Goal: Find specific page/section: Find specific page/section

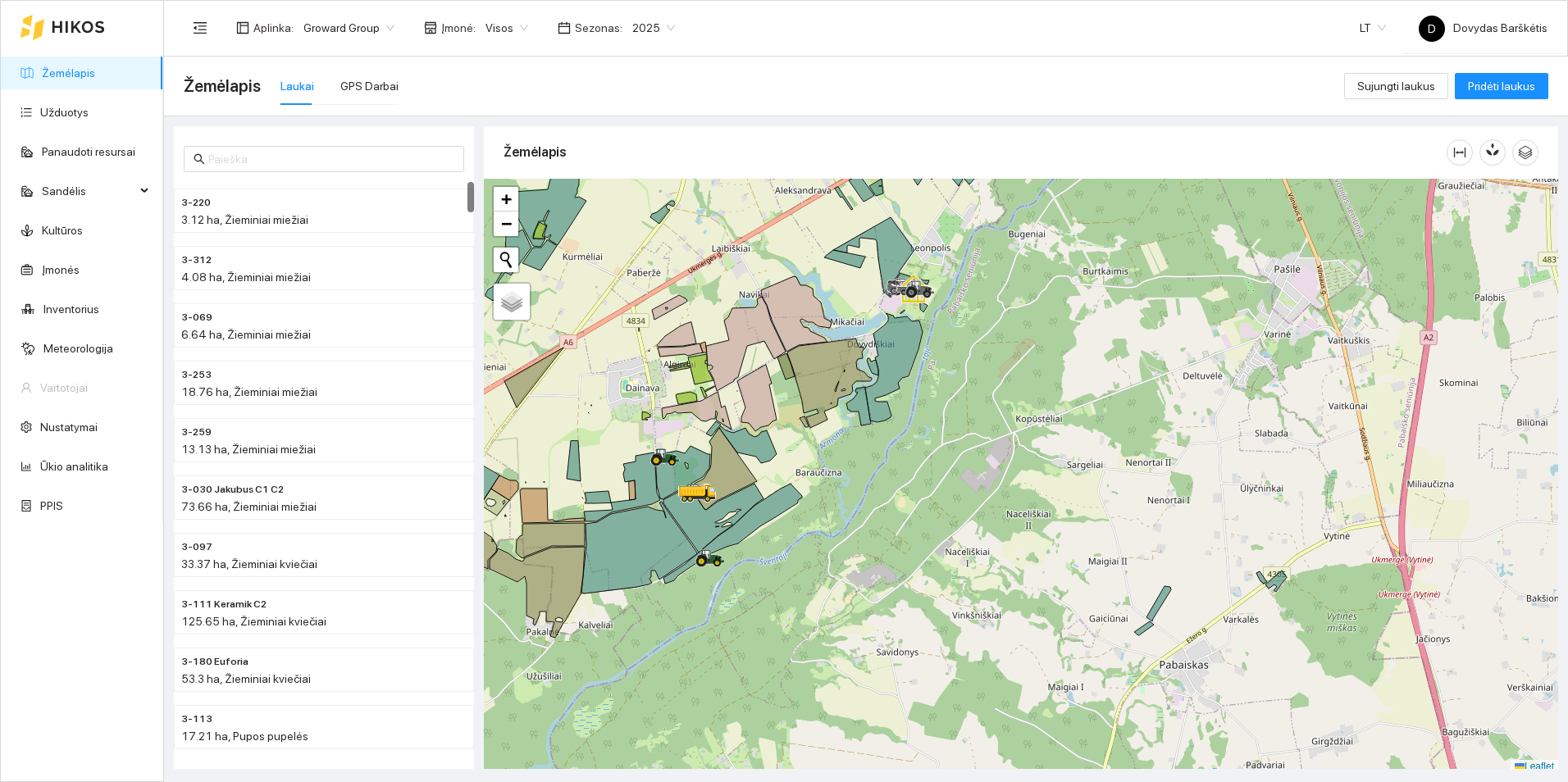
scroll to position [5, 0]
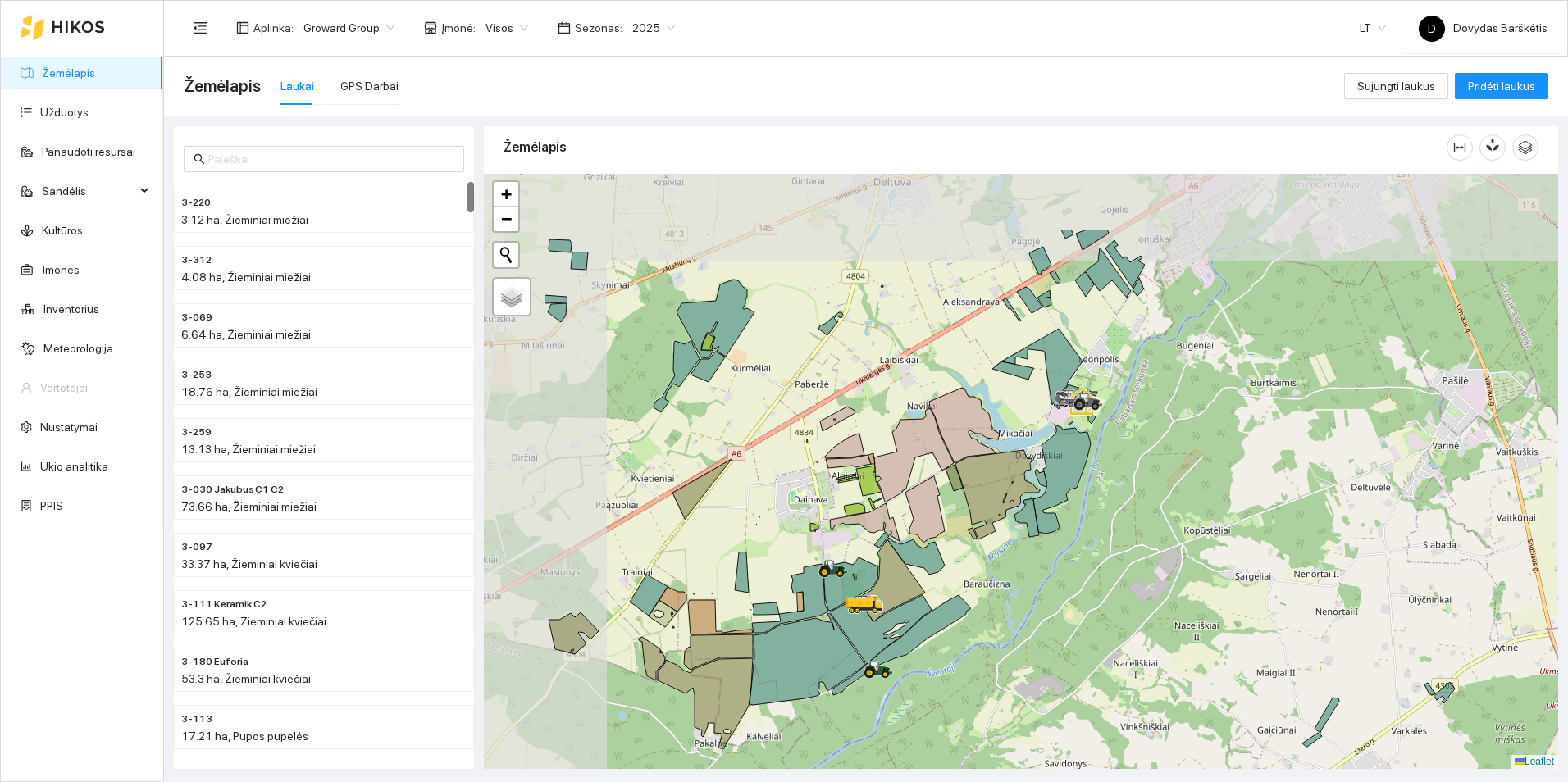
drag, startPoint x: 956, startPoint y: 440, endPoint x: 1124, endPoint y: 557, distance: 204.7
click at [1124, 557] on div at bounding box center [1021, 471] width 1074 height 595
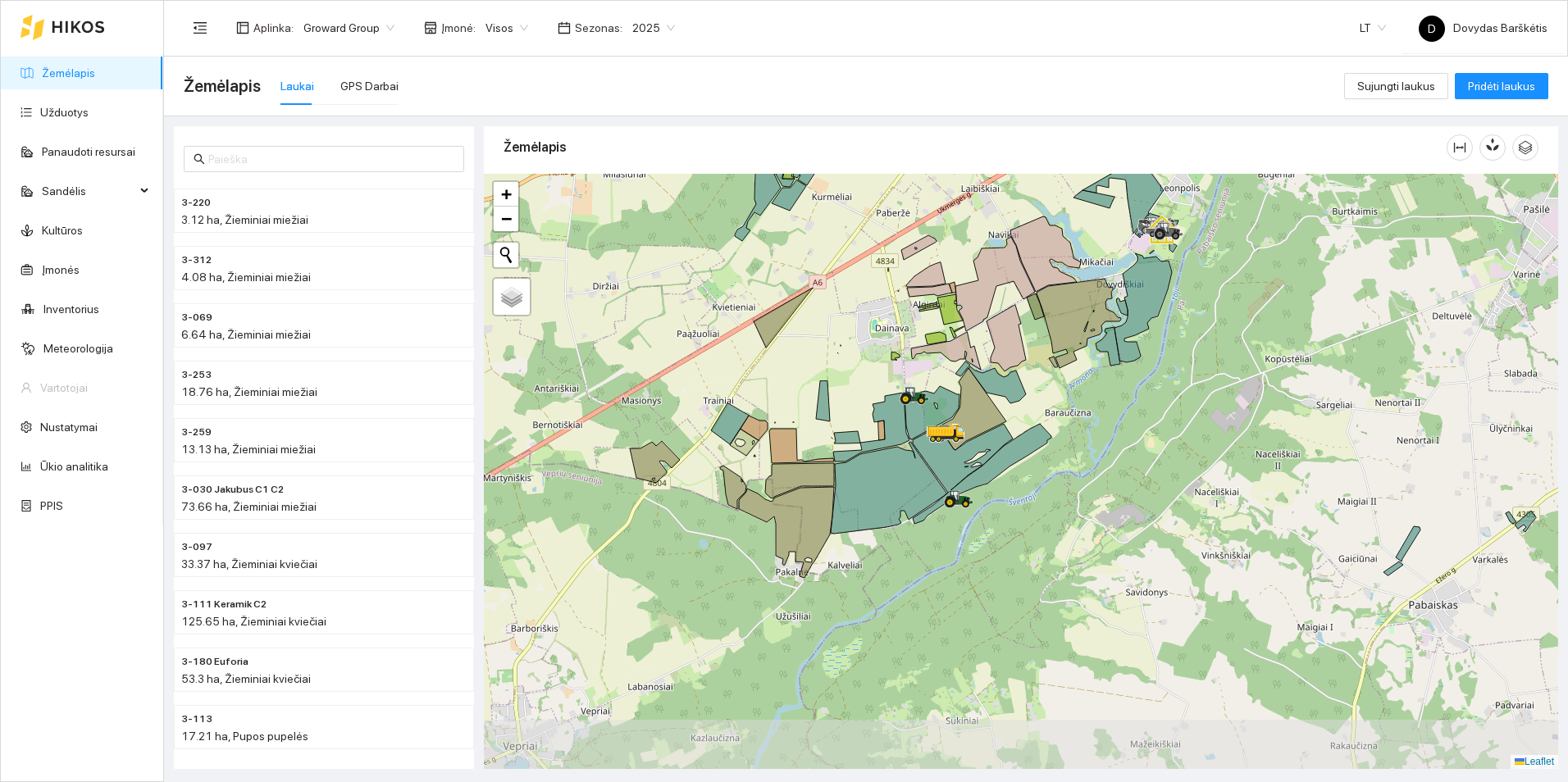
drag, startPoint x: 1158, startPoint y: 340, endPoint x: 1240, endPoint y: 169, distance: 189.6
click at [1240, 169] on div "Žemėlapis" at bounding box center [1021, 443] width 1074 height 643
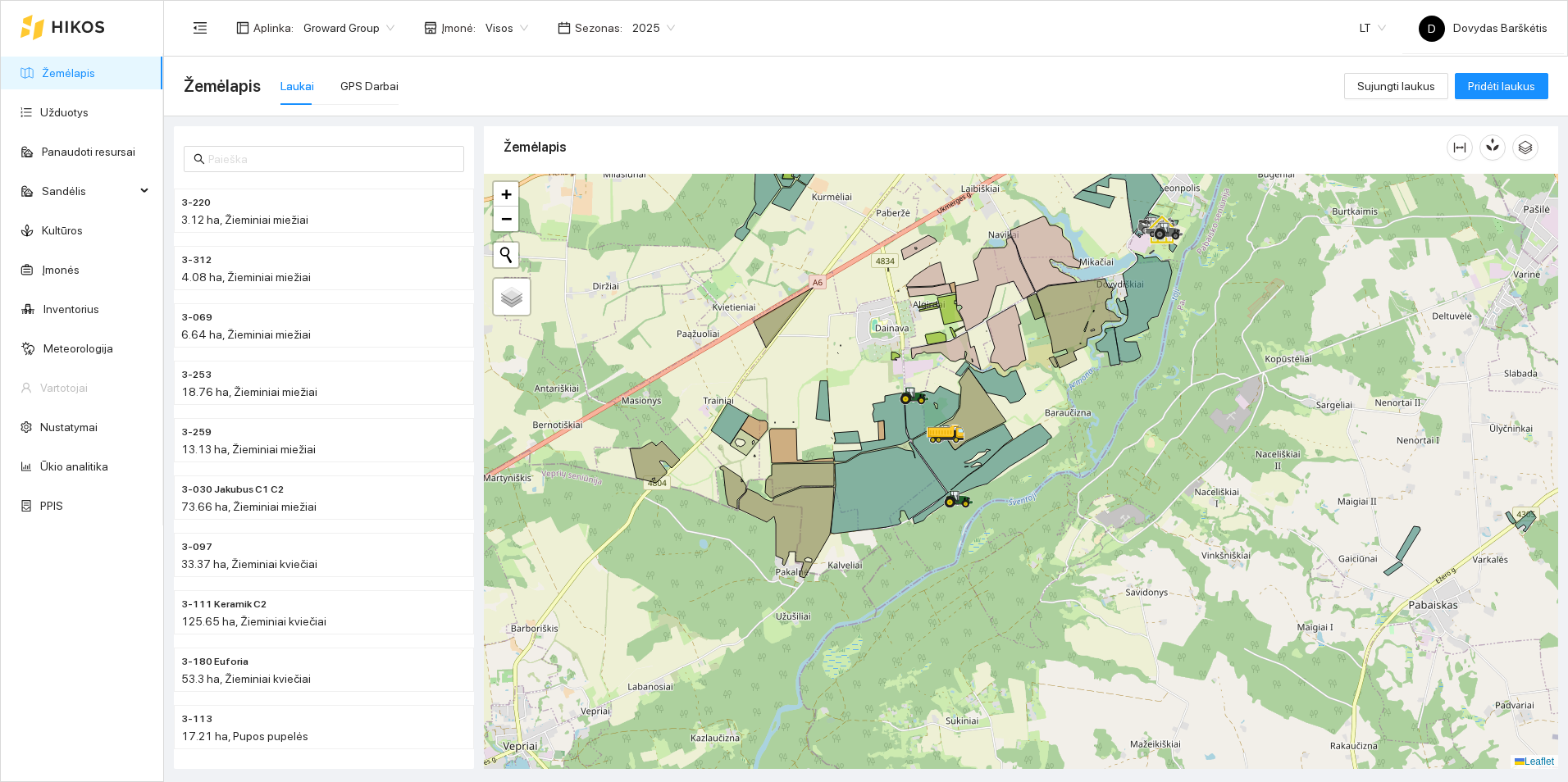
click at [649, 23] on span "2025" at bounding box center [654, 28] width 43 height 25
click at [640, 212] on div "2026" at bounding box center [641, 218] width 43 height 18
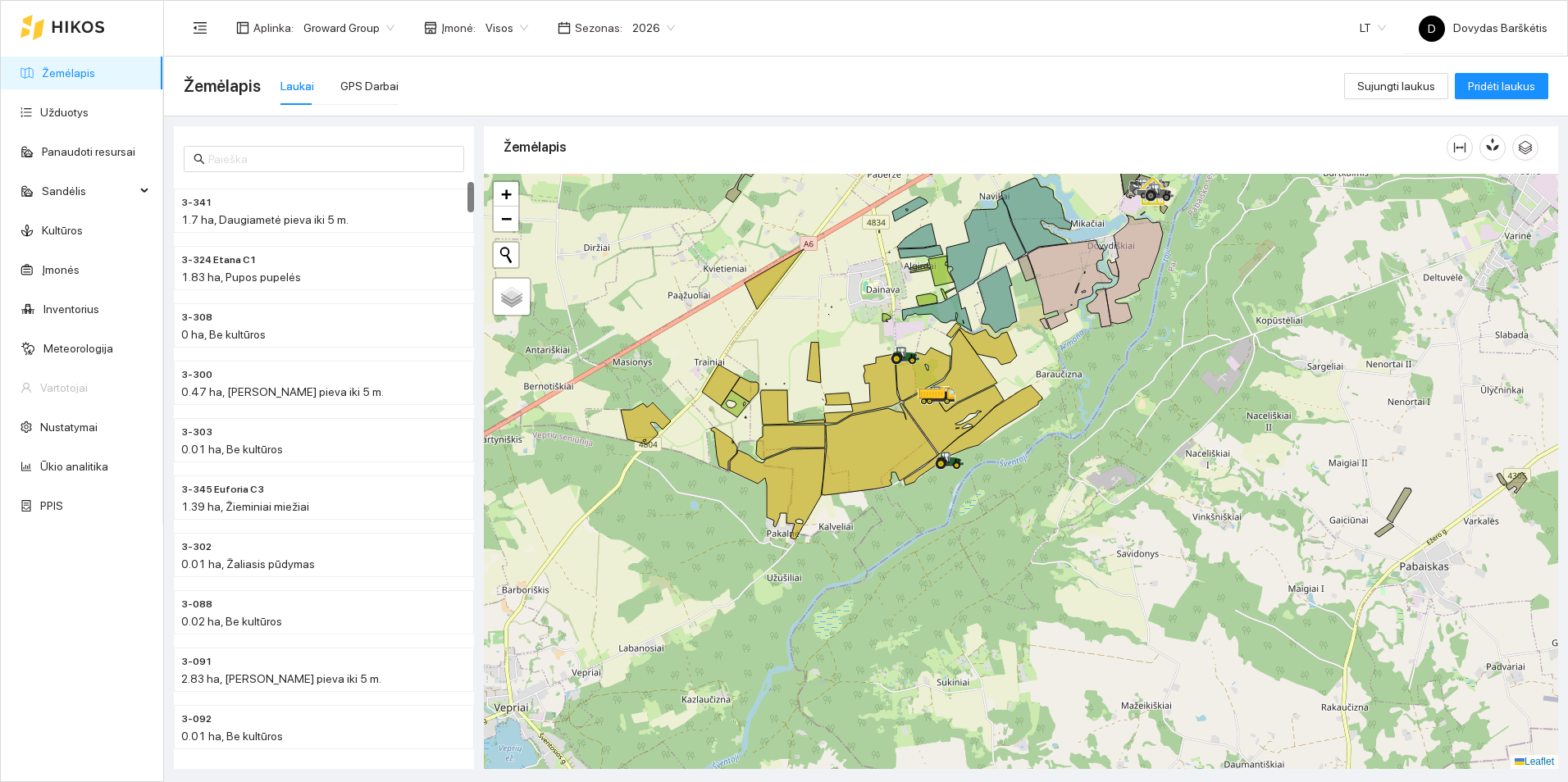
drag, startPoint x: 899, startPoint y: 610, endPoint x: 644, endPoint y: 462, distance: 294.8
click at [867, 567] on div at bounding box center [1021, 471] width 1074 height 595
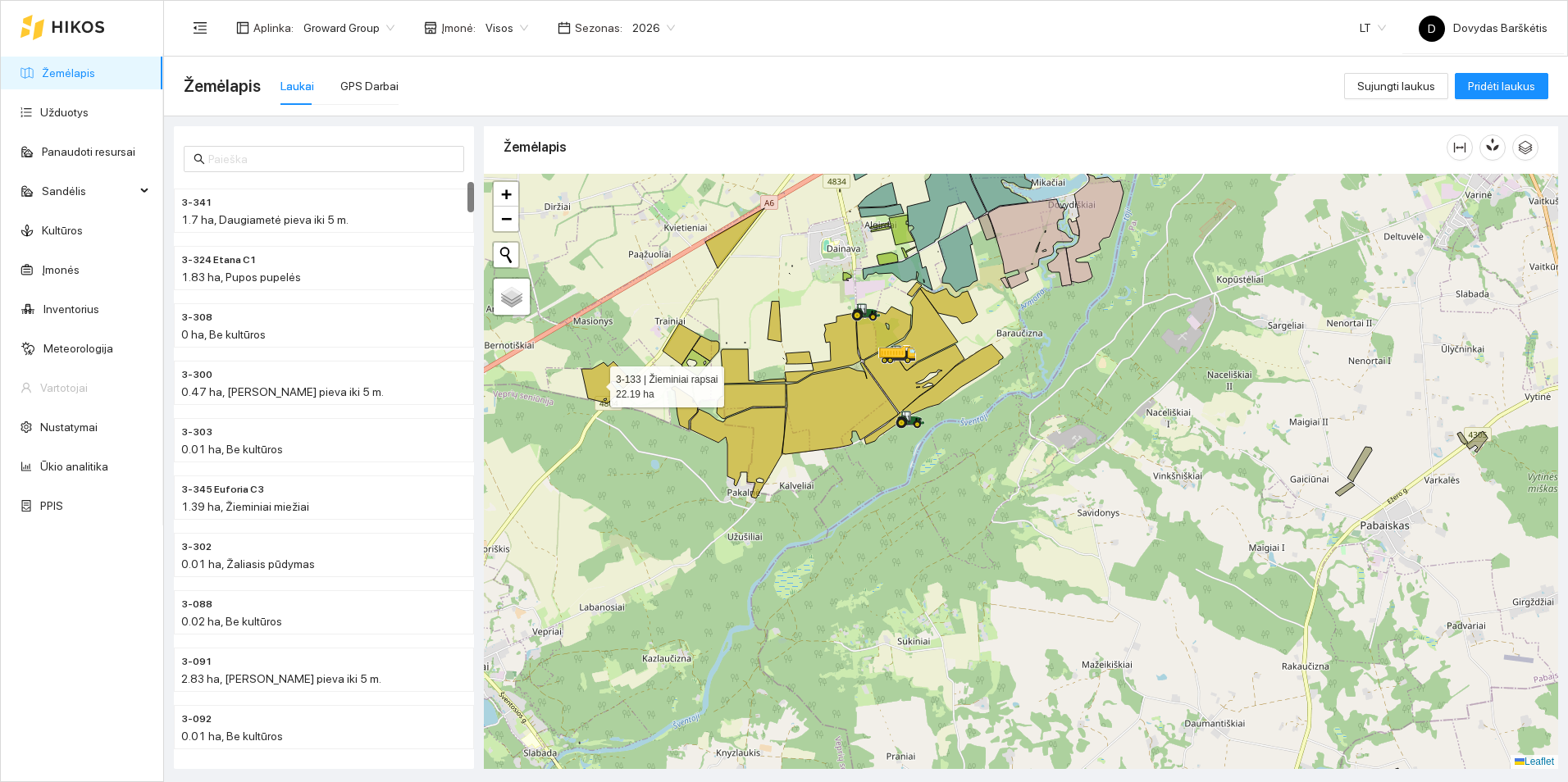
click at [595, 385] on icon at bounding box center [607, 382] width 50 height 42
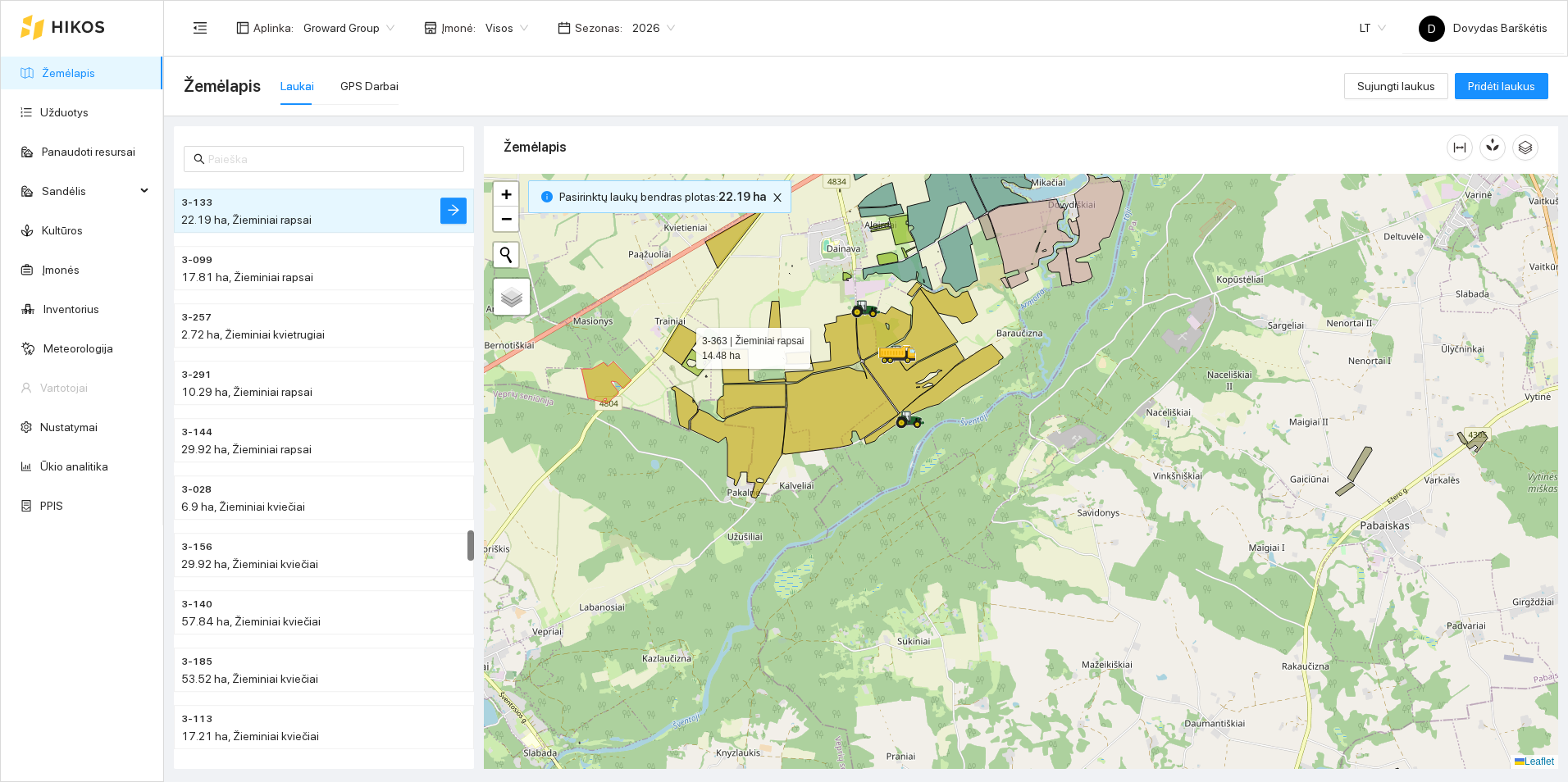
click at [687, 338] on icon at bounding box center [682, 344] width 38 height 41
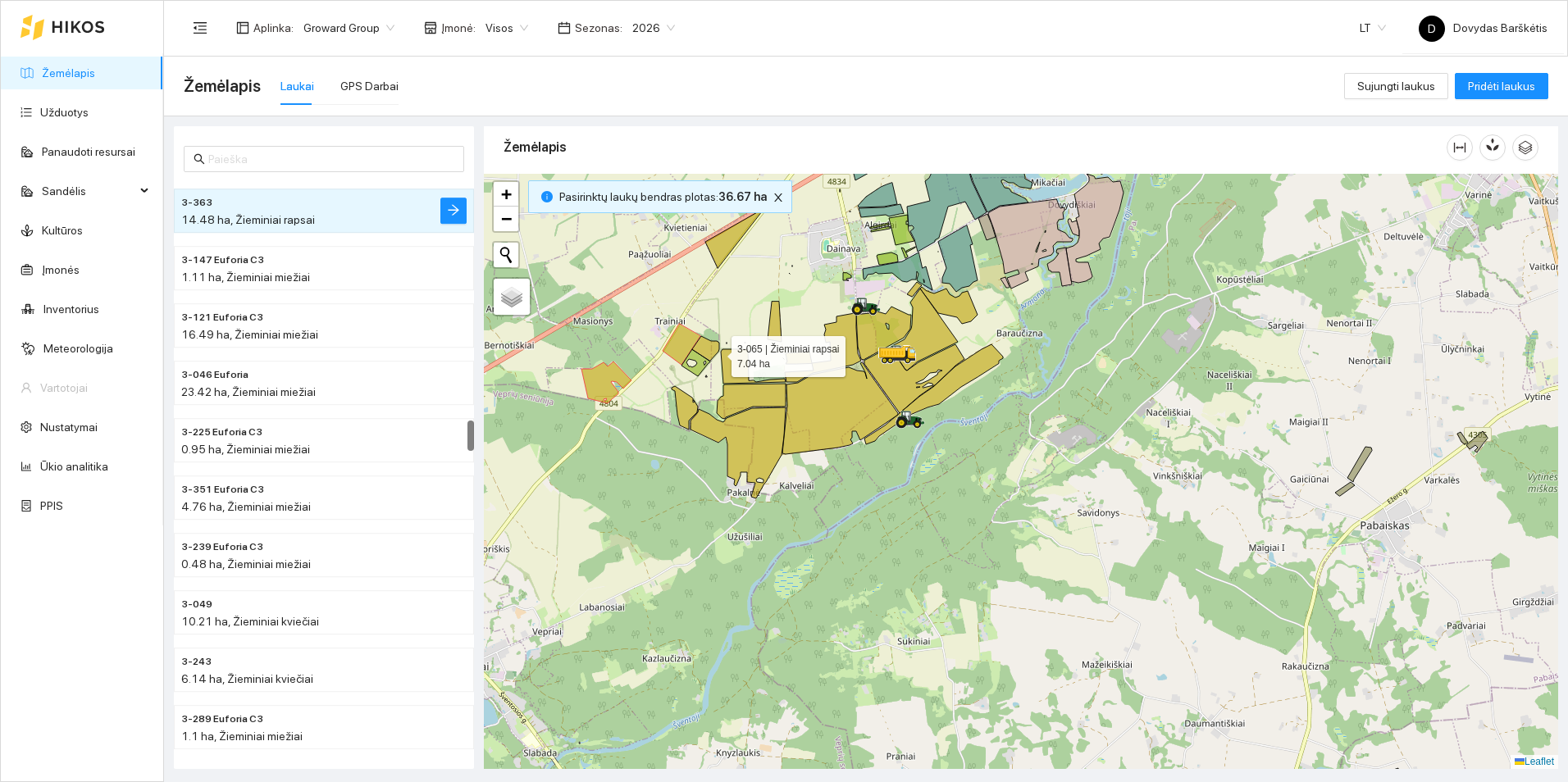
click at [716, 353] on icon at bounding box center [705, 348] width 27 height 25
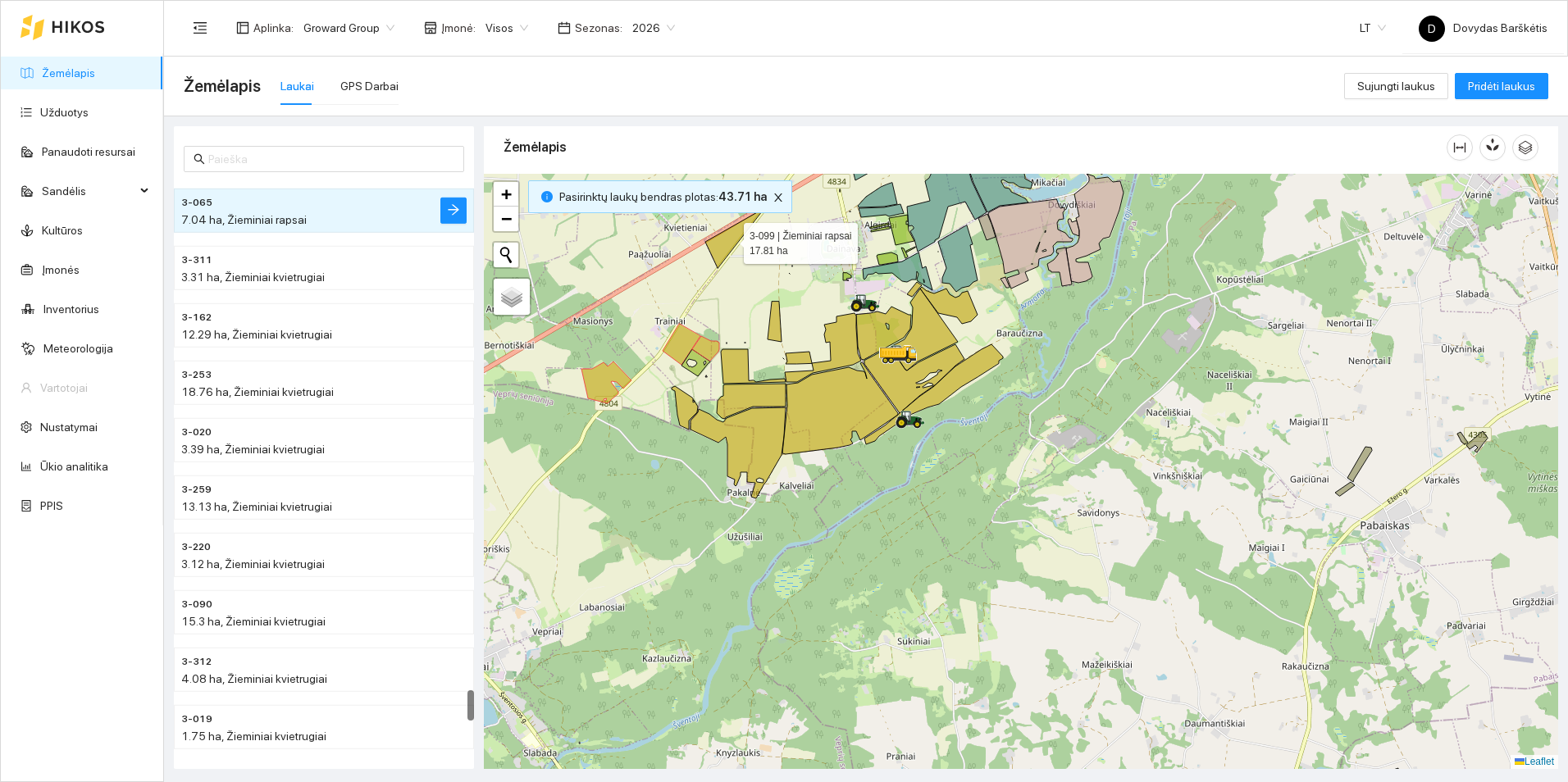
click at [716, 252] on icon at bounding box center [734, 238] width 59 height 60
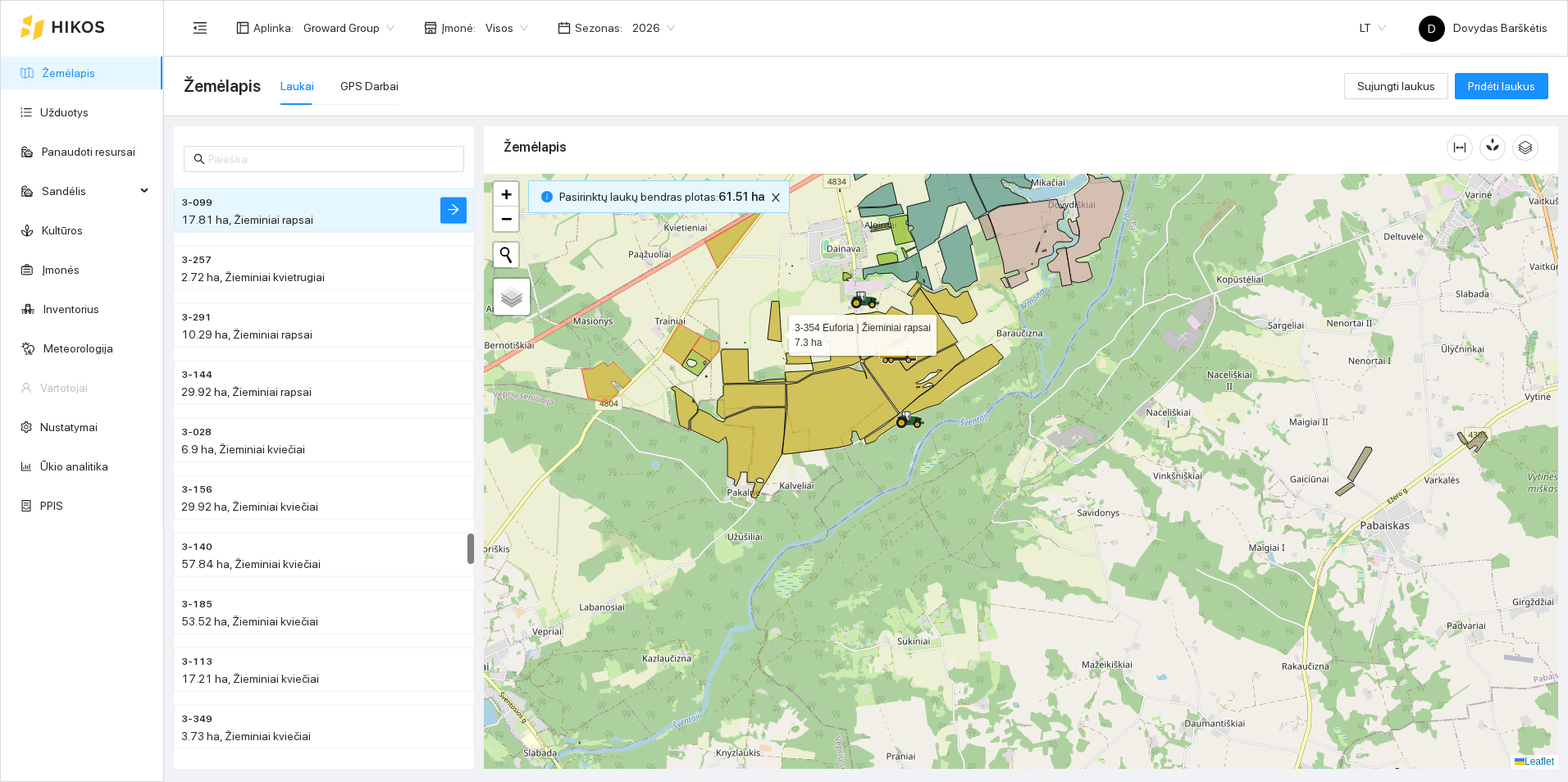
click at [774, 330] on icon at bounding box center [774, 322] width 14 height 41
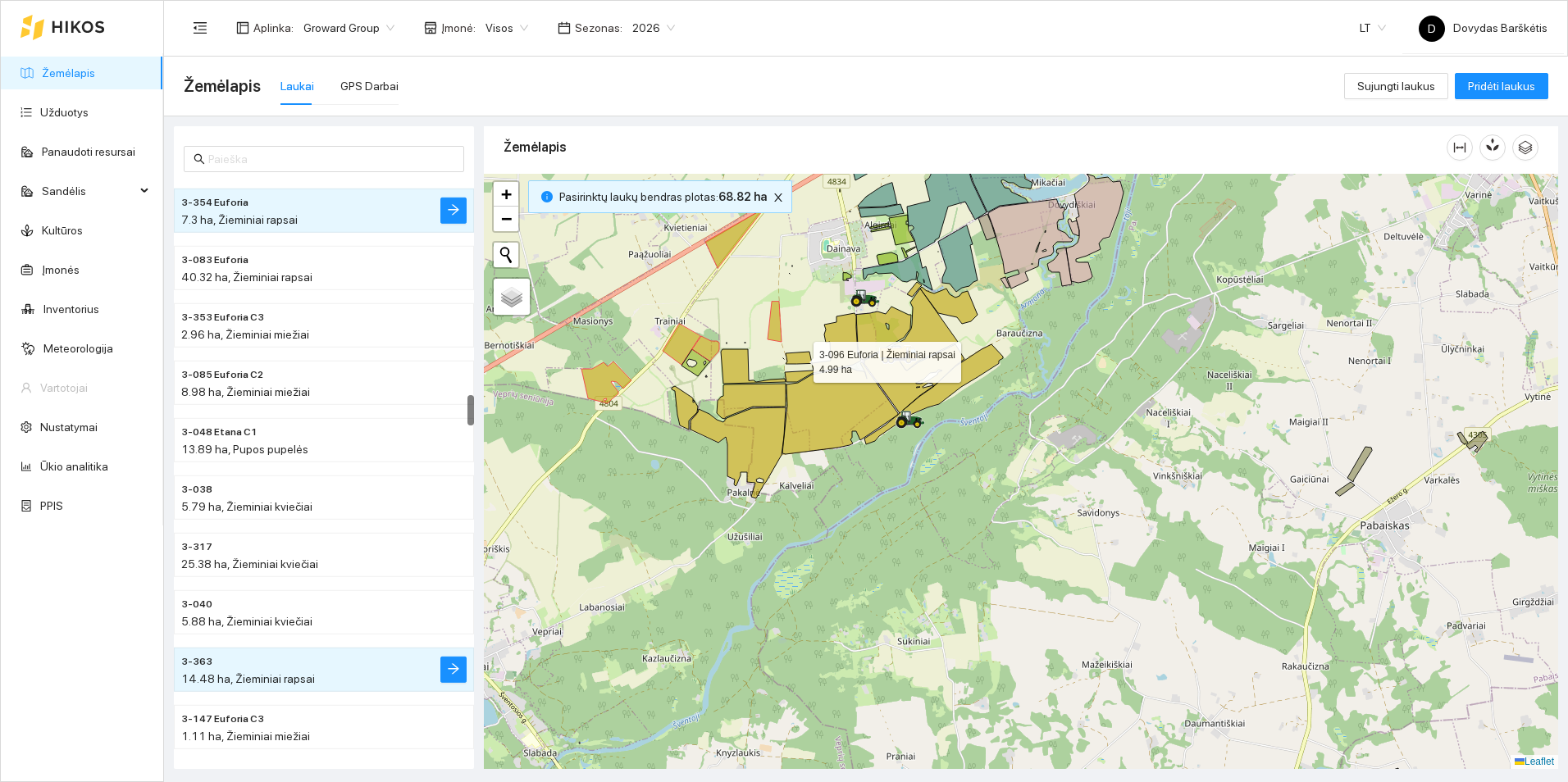
click at [802, 360] on icon at bounding box center [798, 357] width 26 height 12
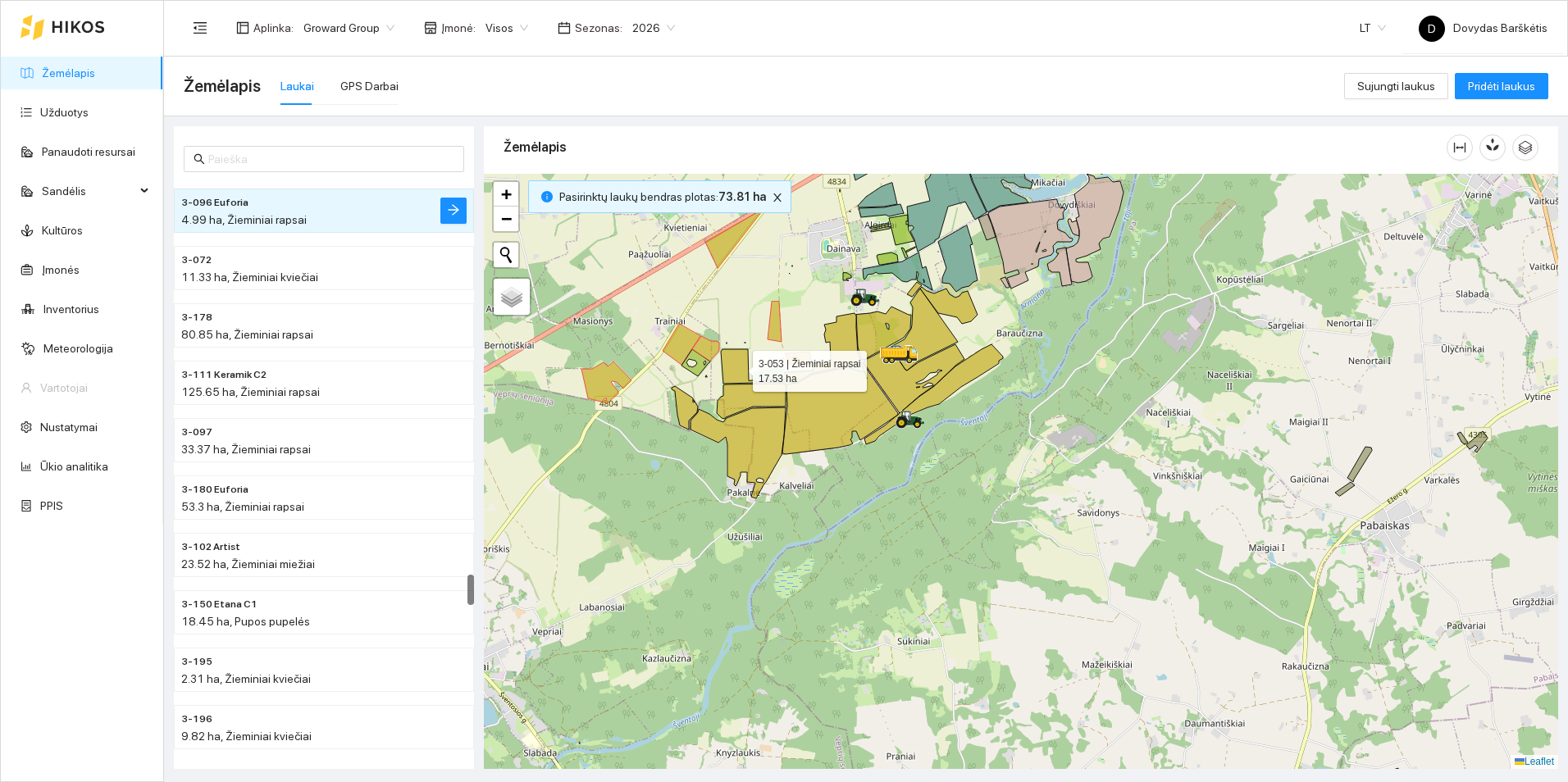
click at [736, 368] on icon at bounding box center [753, 367] width 65 height 35
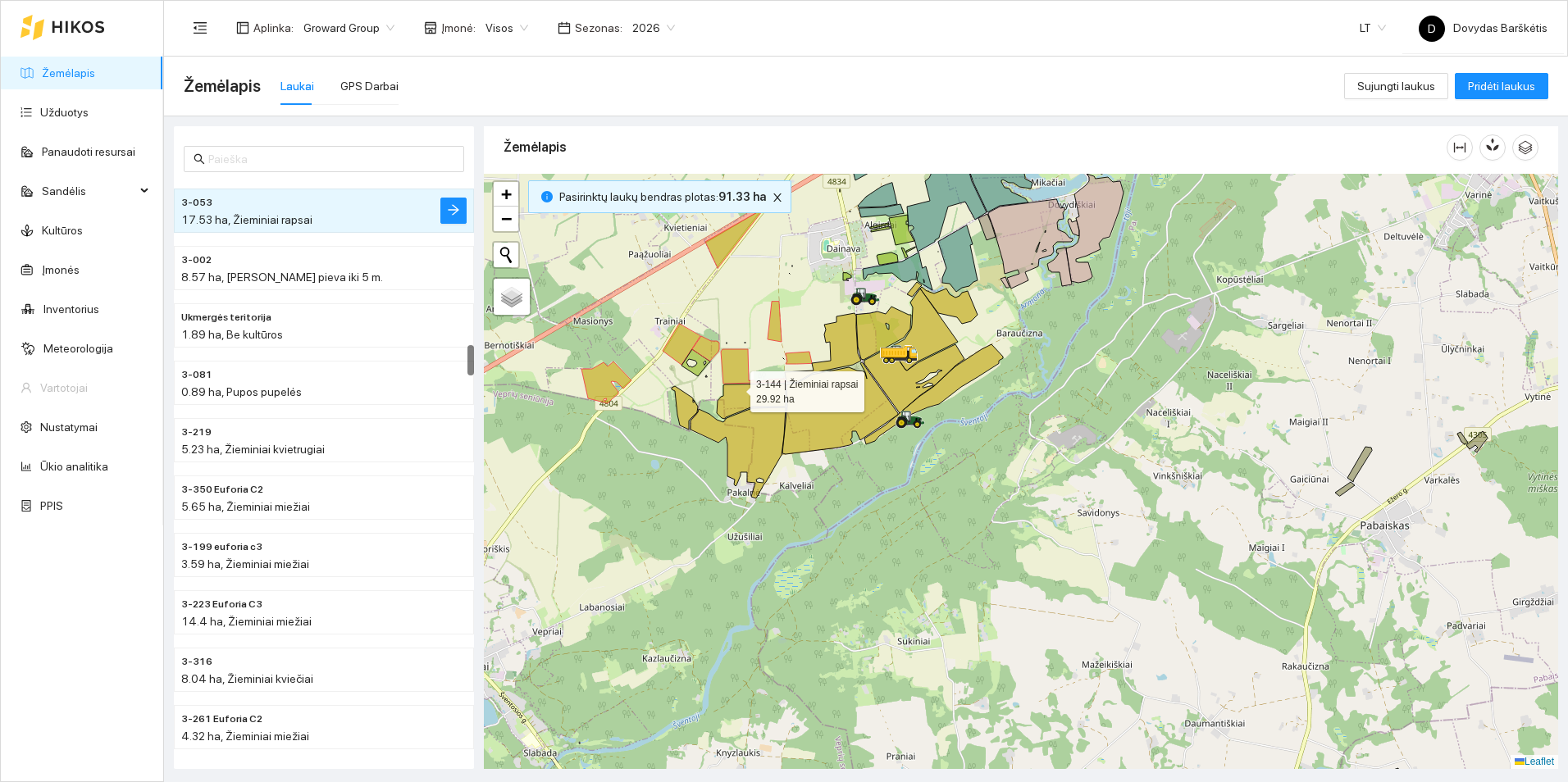
click at [737, 390] on icon at bounding box center [750, 401] width 69 height 36
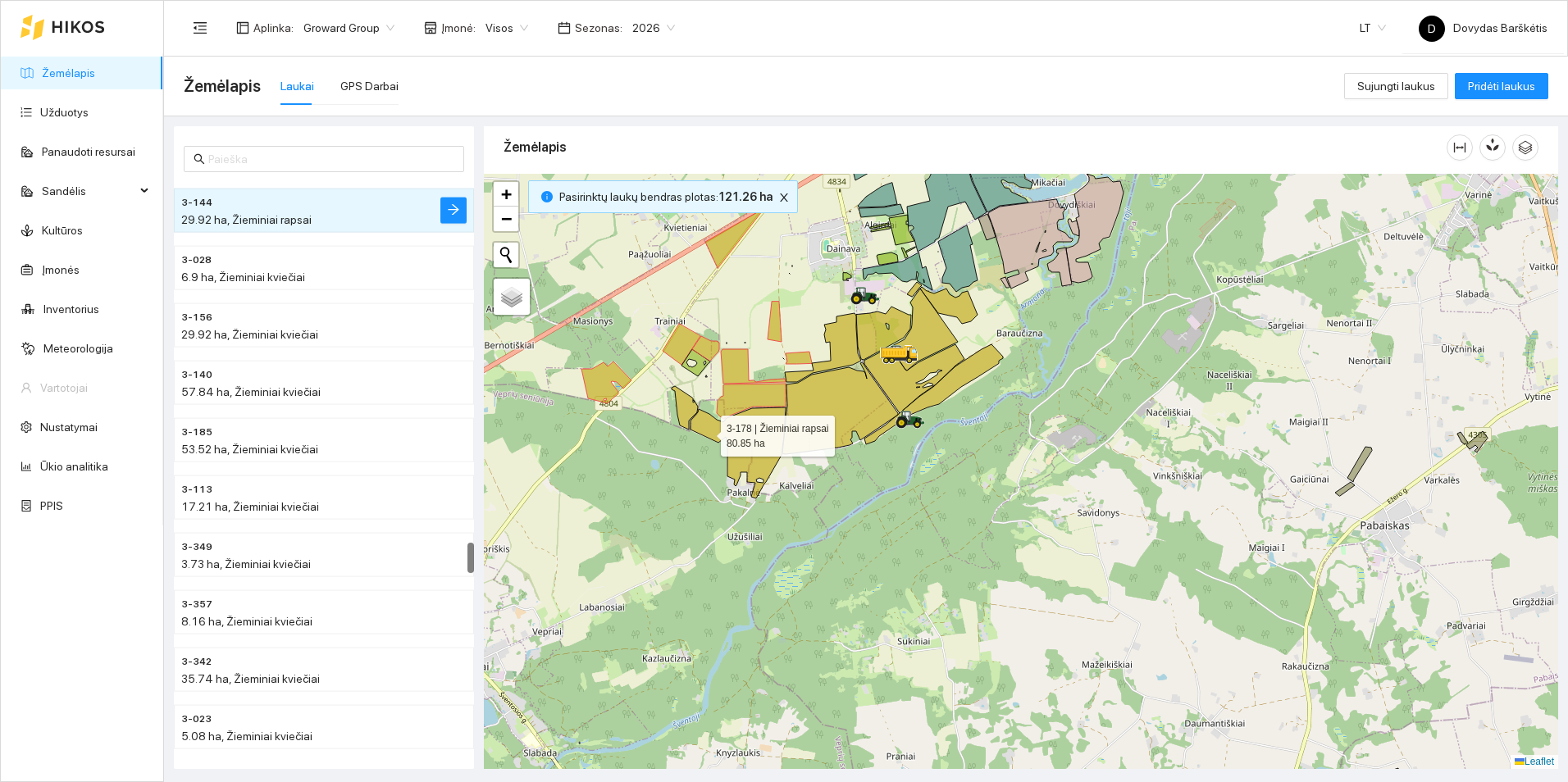
drag, startPoint x: 706, startPoint y: 432, endPoint x: 690, endPoint y: 415, distance: 23.3
click at [706, 431] on icon at bounding box center [737, 453] width 95 height 91
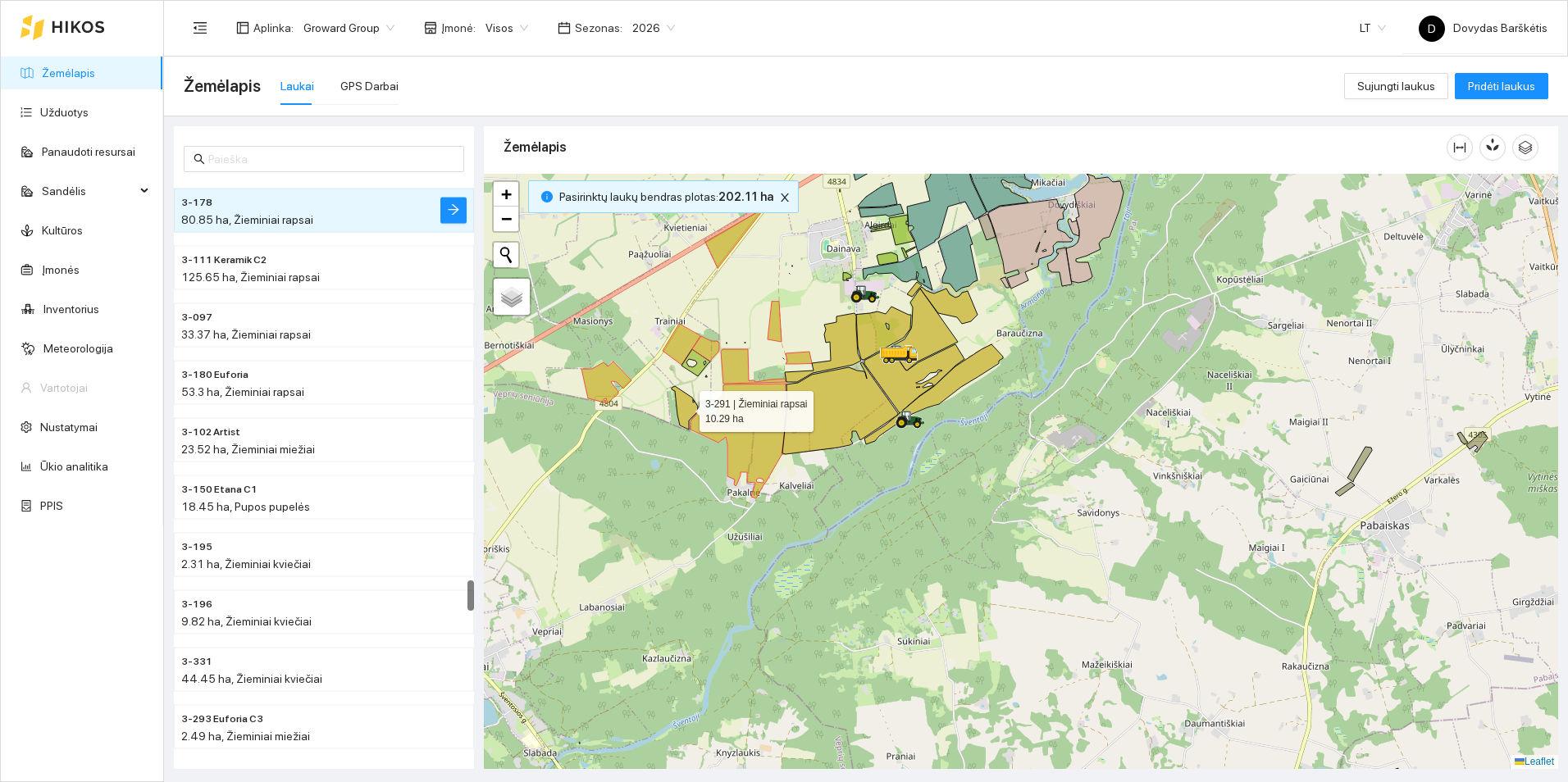
click at [681, 408] on icon at bounding box center [685, 408] width 26 height 44
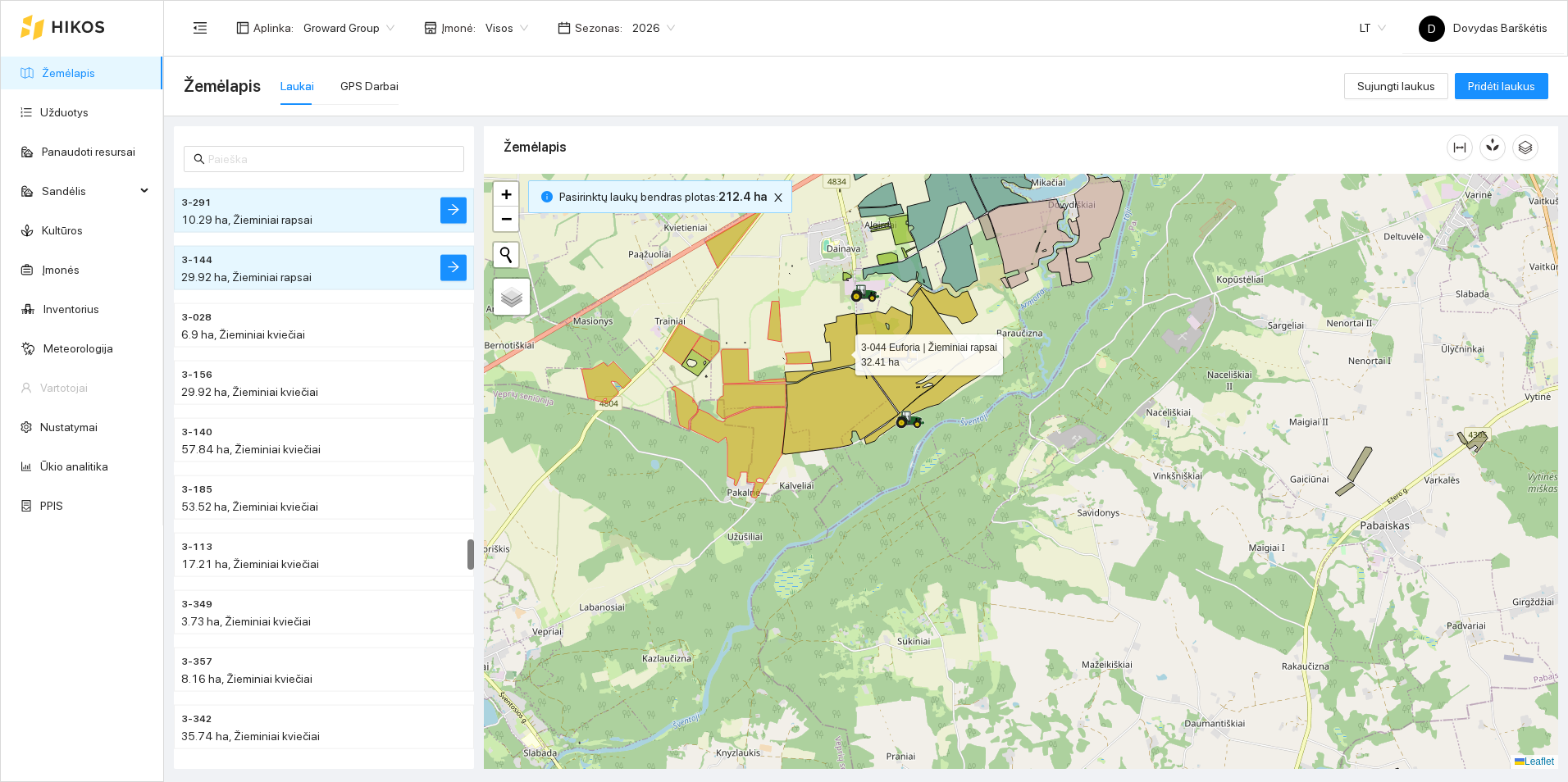
click at [846, 348] on icon at bounding box center [822, 348] width 76 height 69
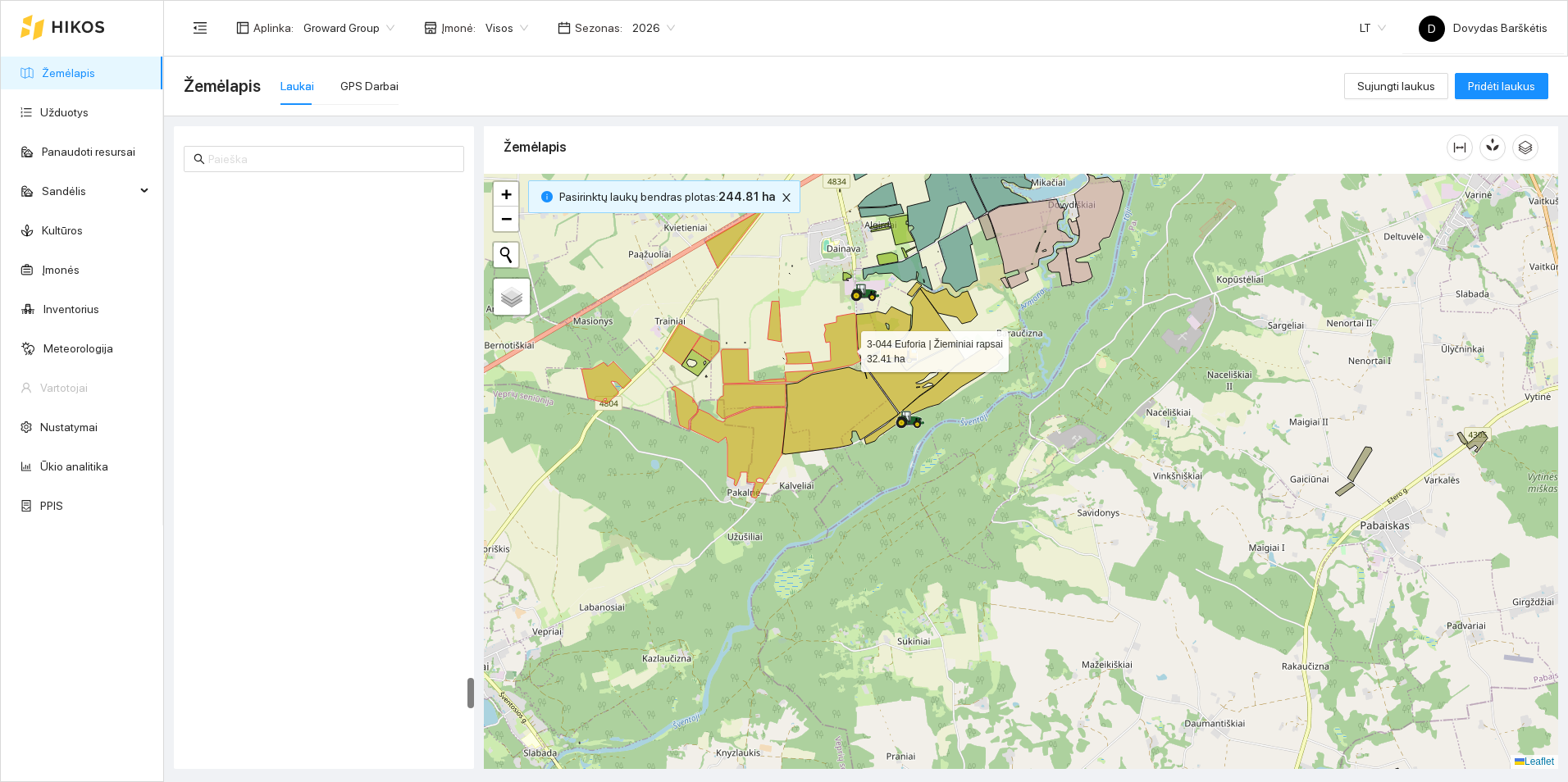
scroll to position [9056, 0]
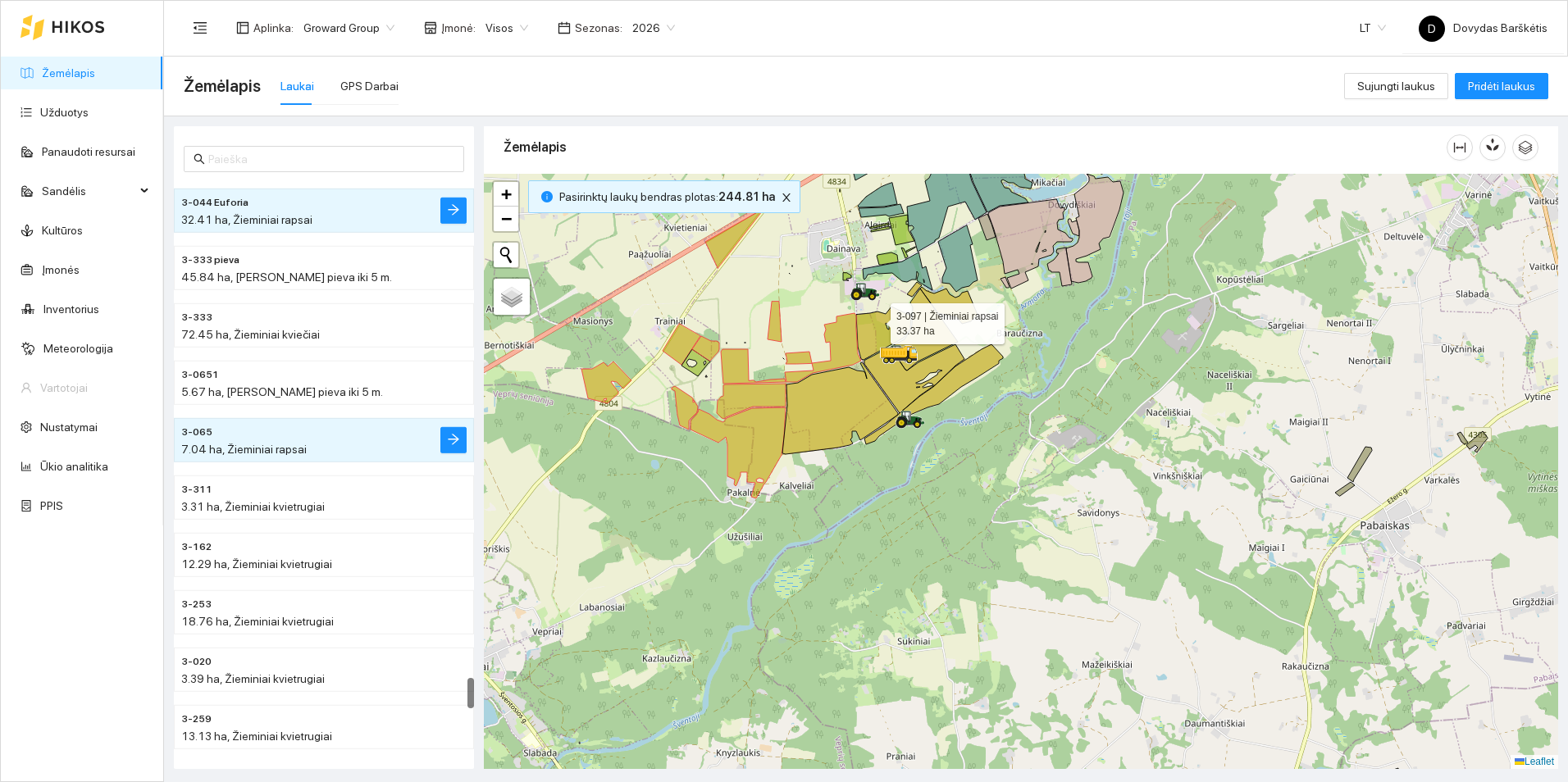
click at [875, 319] on icon at bounding box center [884, 333] width 55 height 53
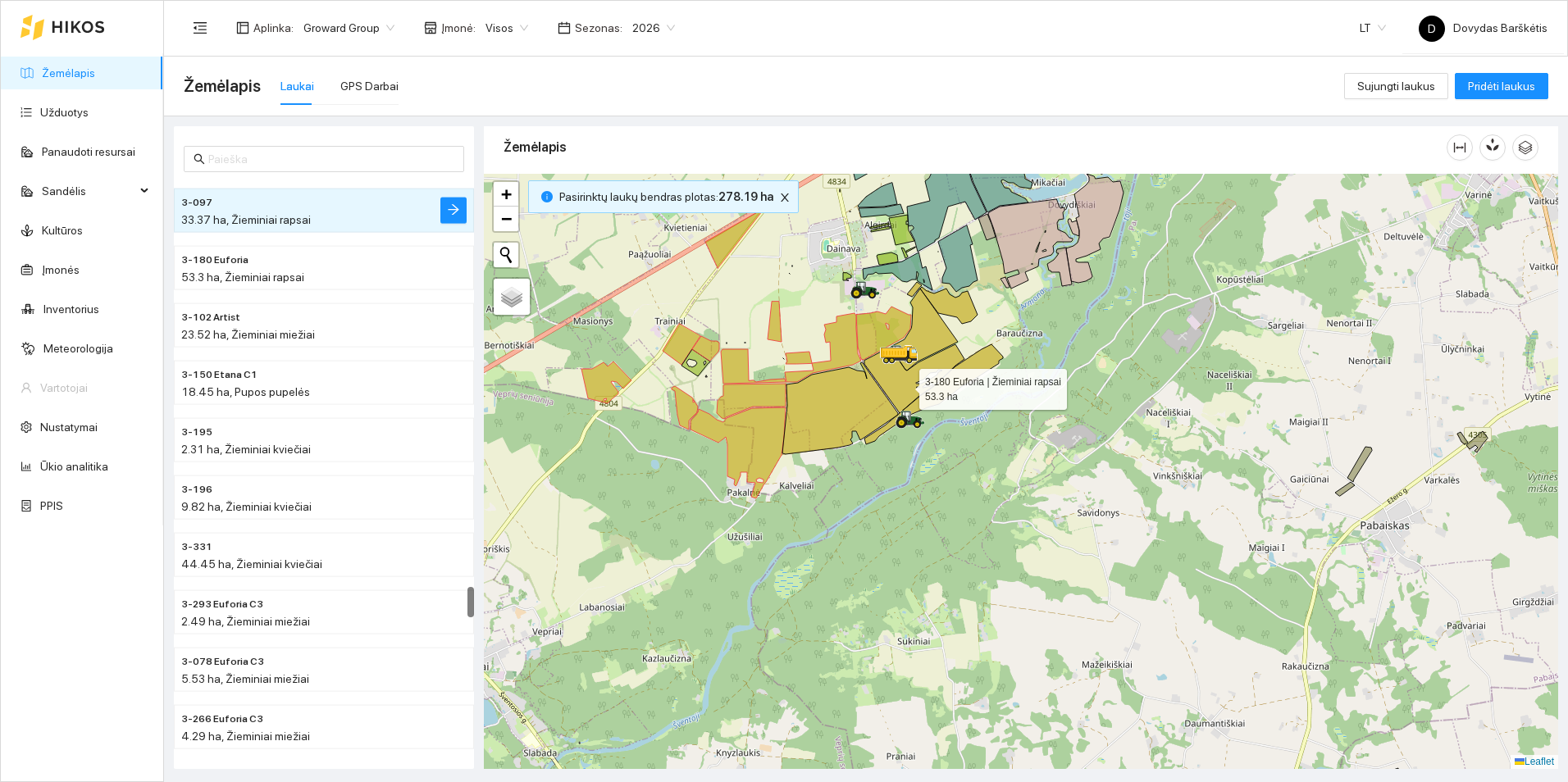
drag, startPoint x: 904, startPoint y: 385, endPoint x: 912, endPoint y: 374, distance: 13.6
click at [905, 385] on icon at bounding box center [914, 378] width 100 height 69
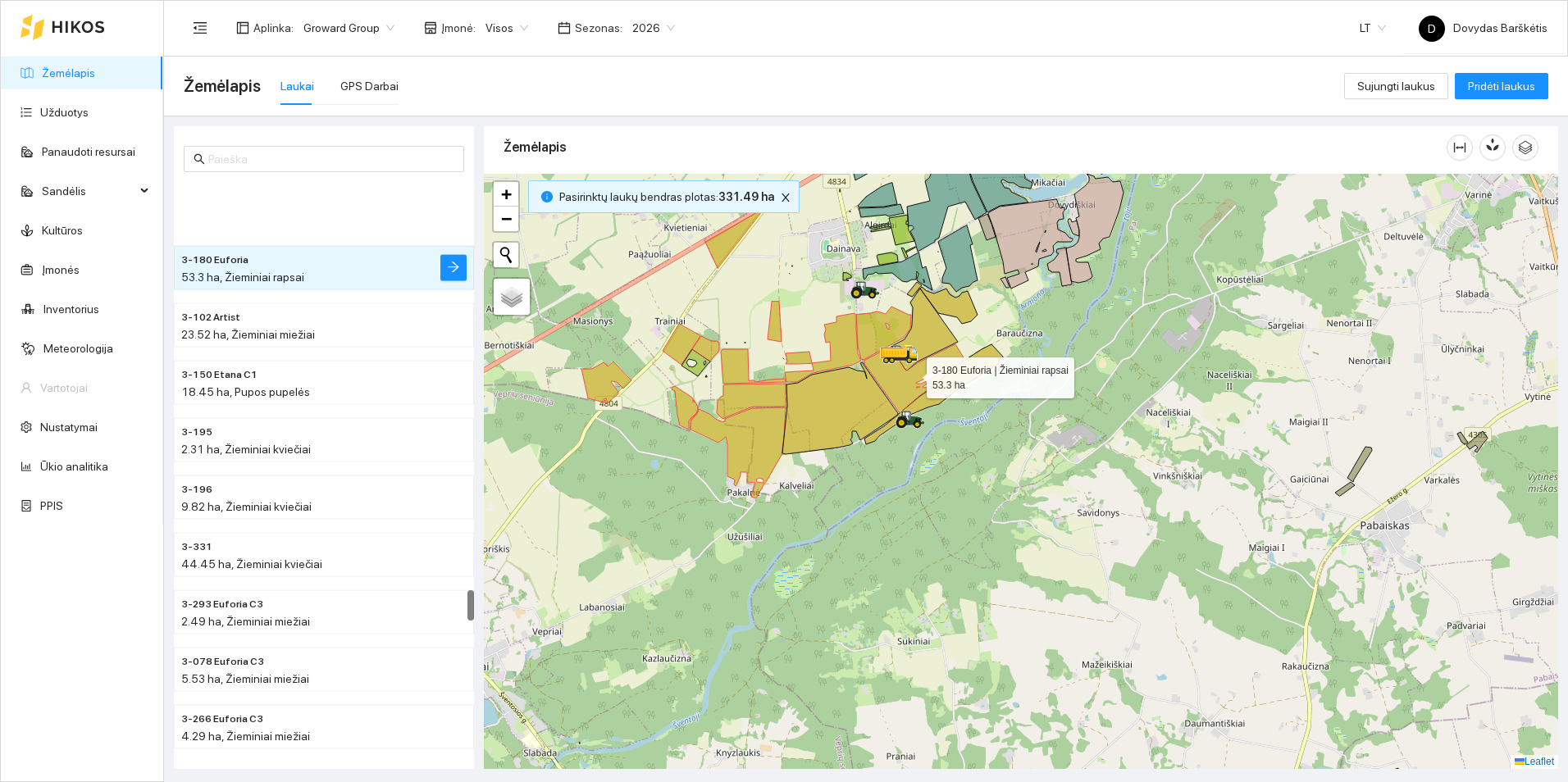
scroll to position [7452, 0]
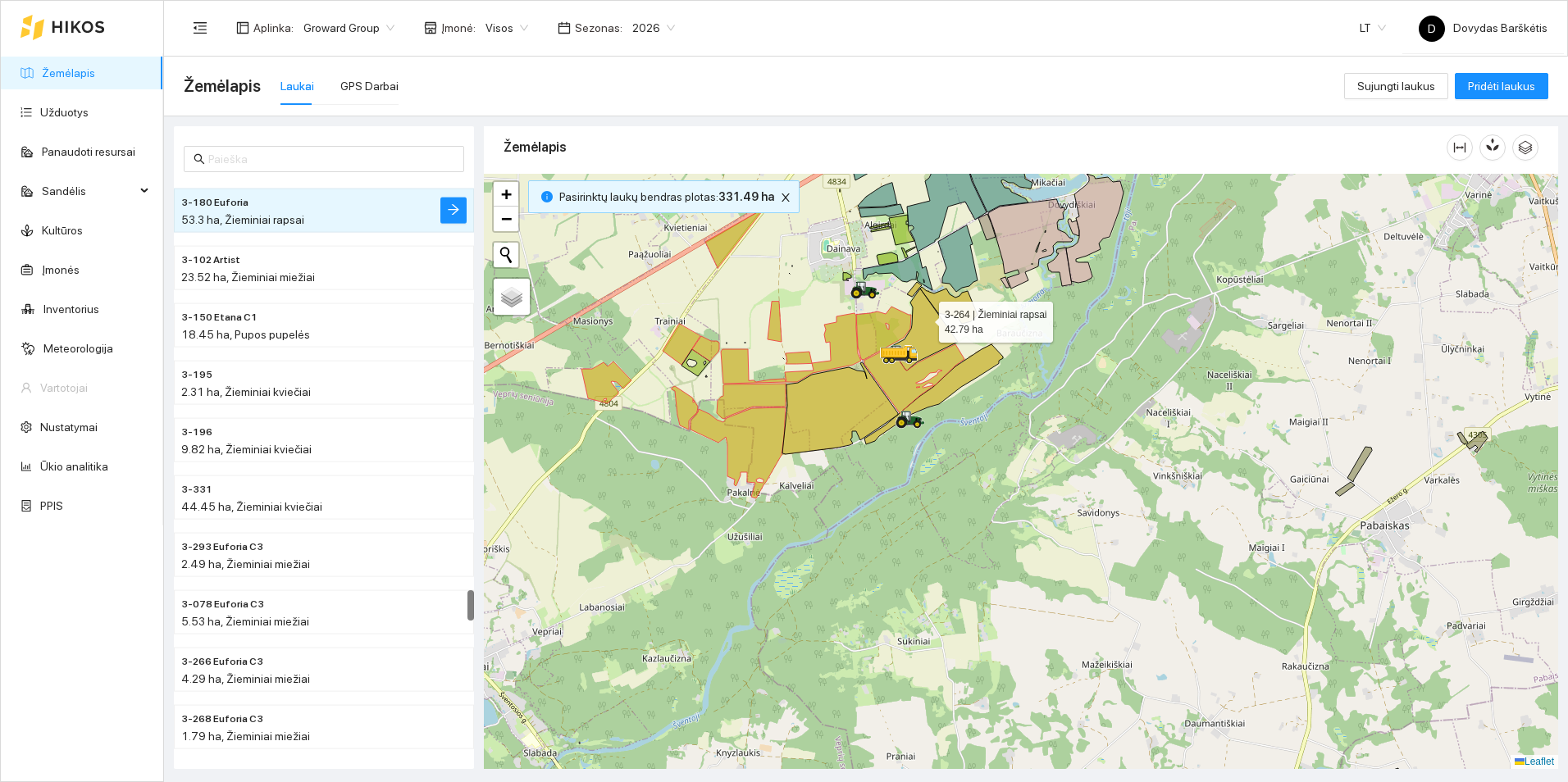
drag, startPoint x: 925, startPoint y: 319, endPoint x: 944, endPoint y: 285, distance: 38.9
click at [928, 314] on icon at bounding box center [923, 329] width 67 height 82
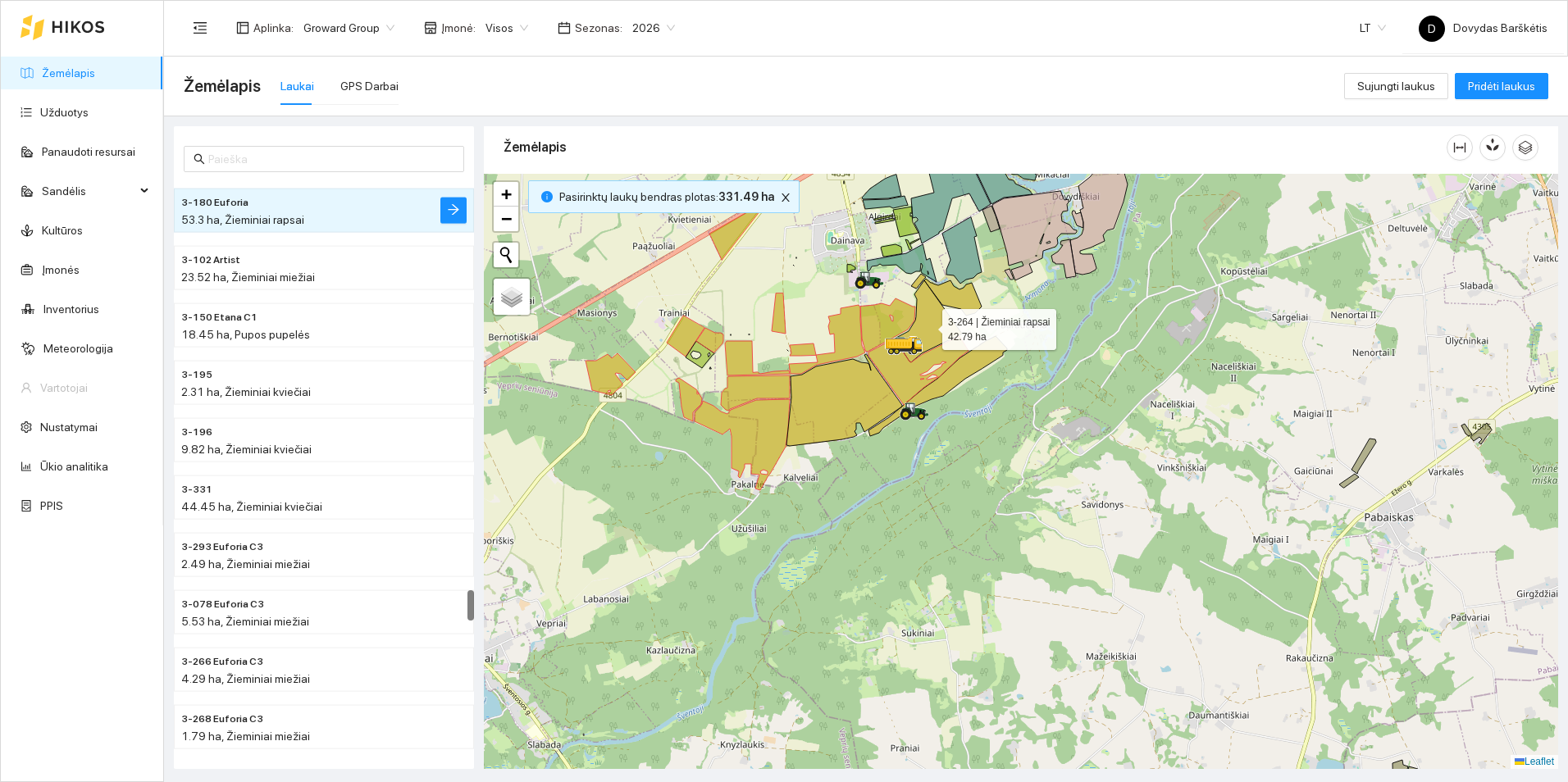
click at [931, 309] on icon at bounding box center [928, 321] width 67 height 82
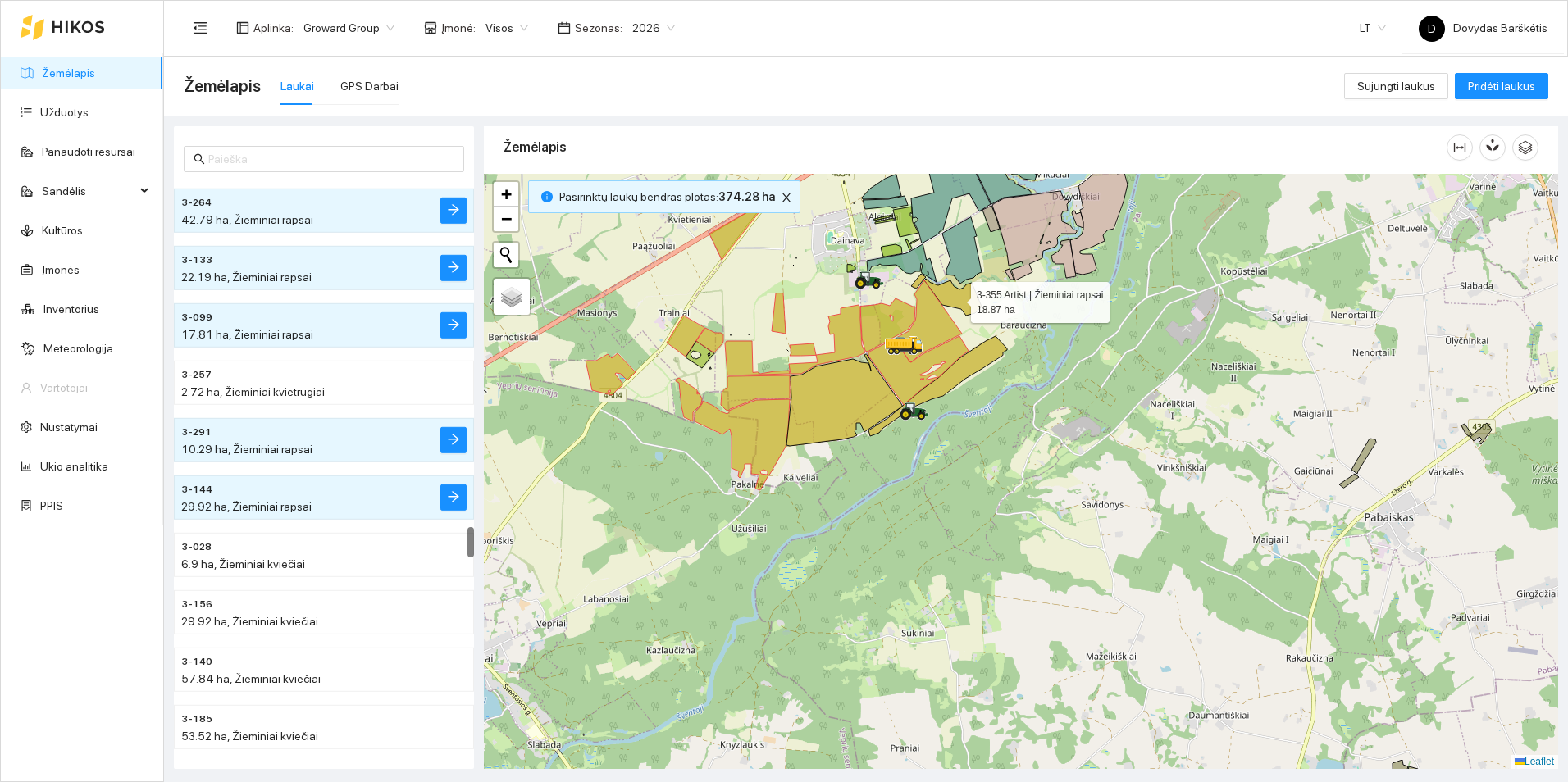
click at [957, 299] on icon at bounding box center [952, 297] width 57 height 37
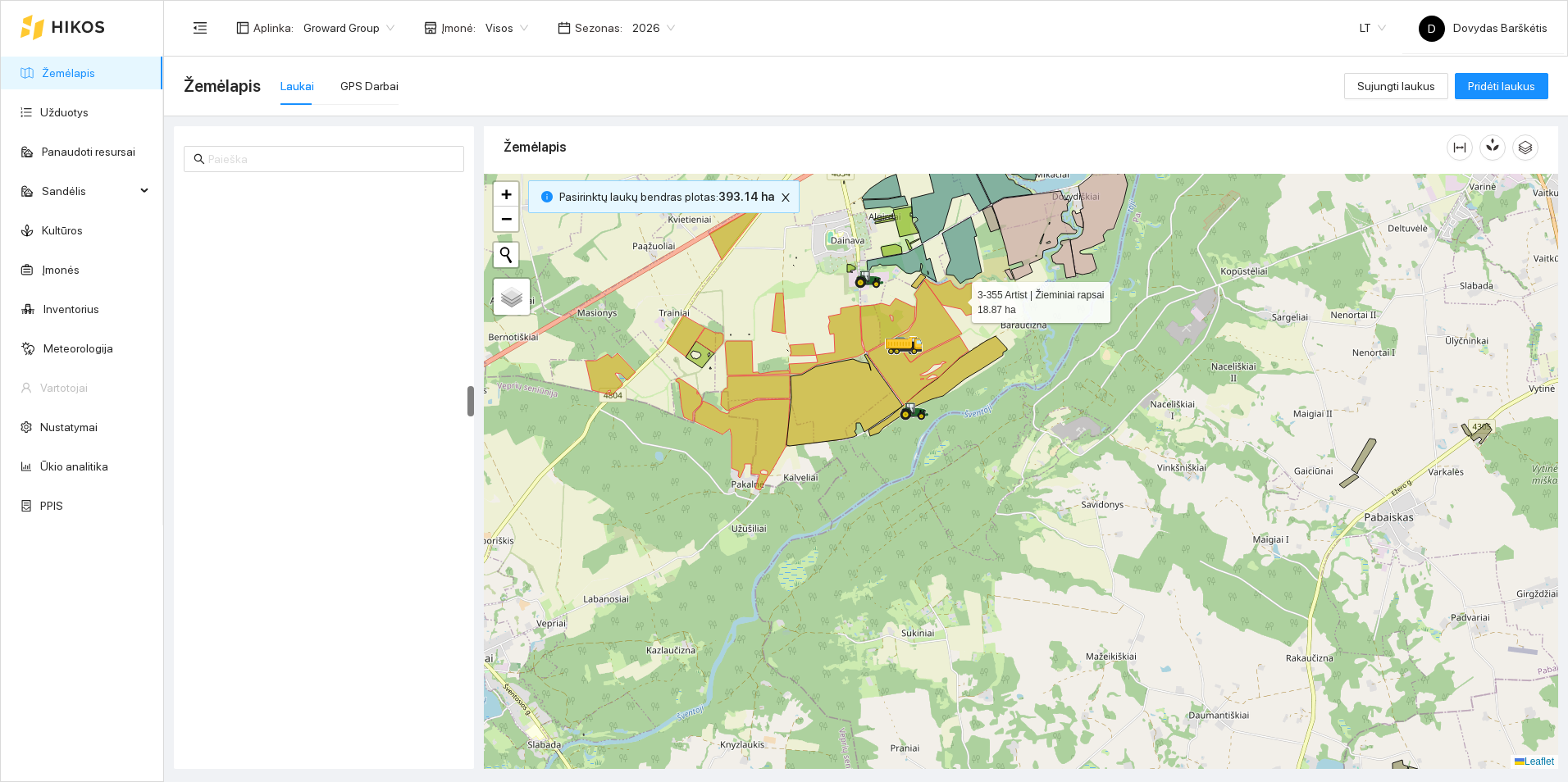
scroll to position [3725, 0]
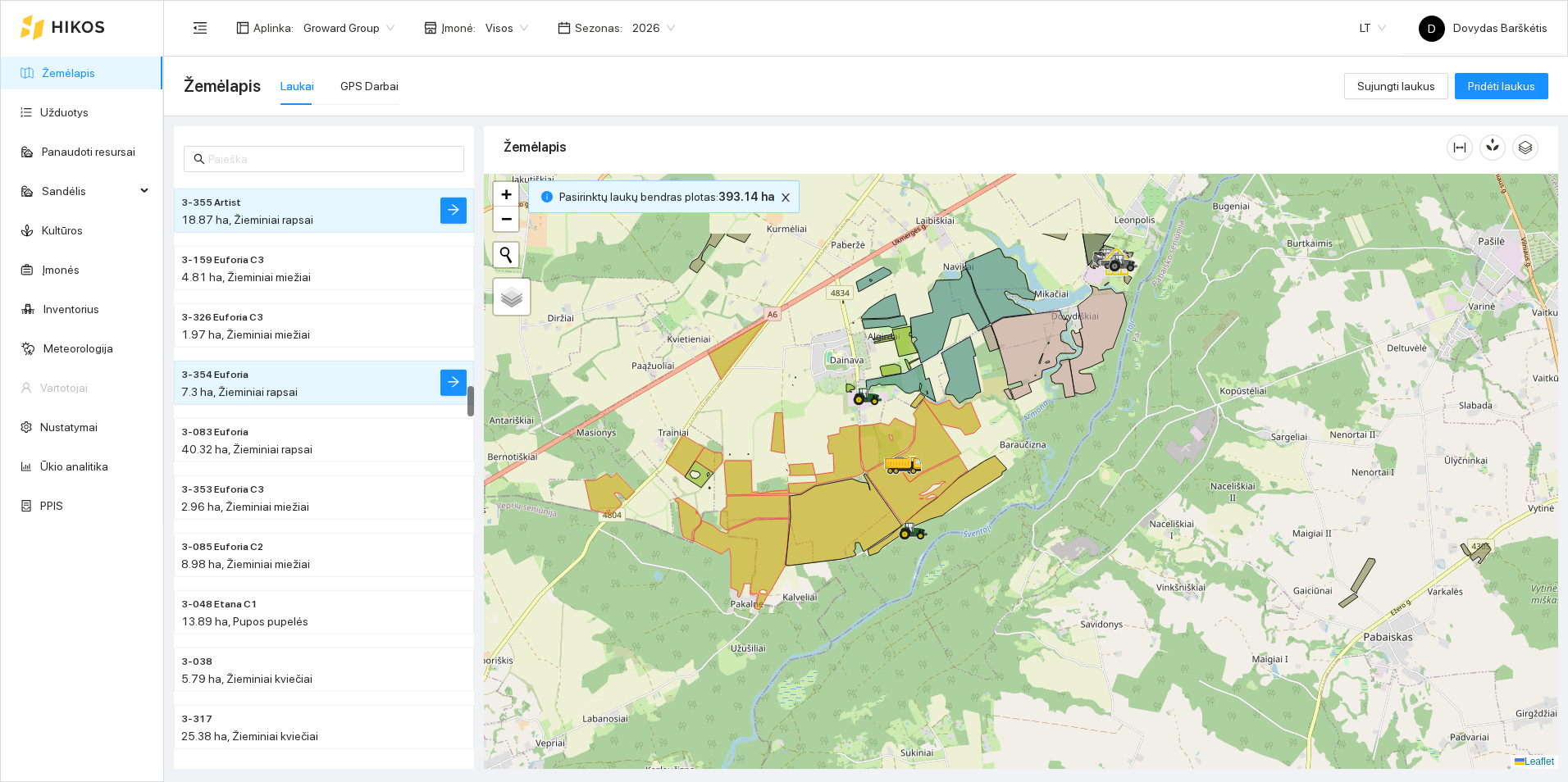
drag, startPoint x: 1047, startPoint y: 357, endPoint x: 1047, endPoint y: 477, distance: 120.0
click at [1047, 477] on div at bounding box center [1021, 471] width 1074 height 595
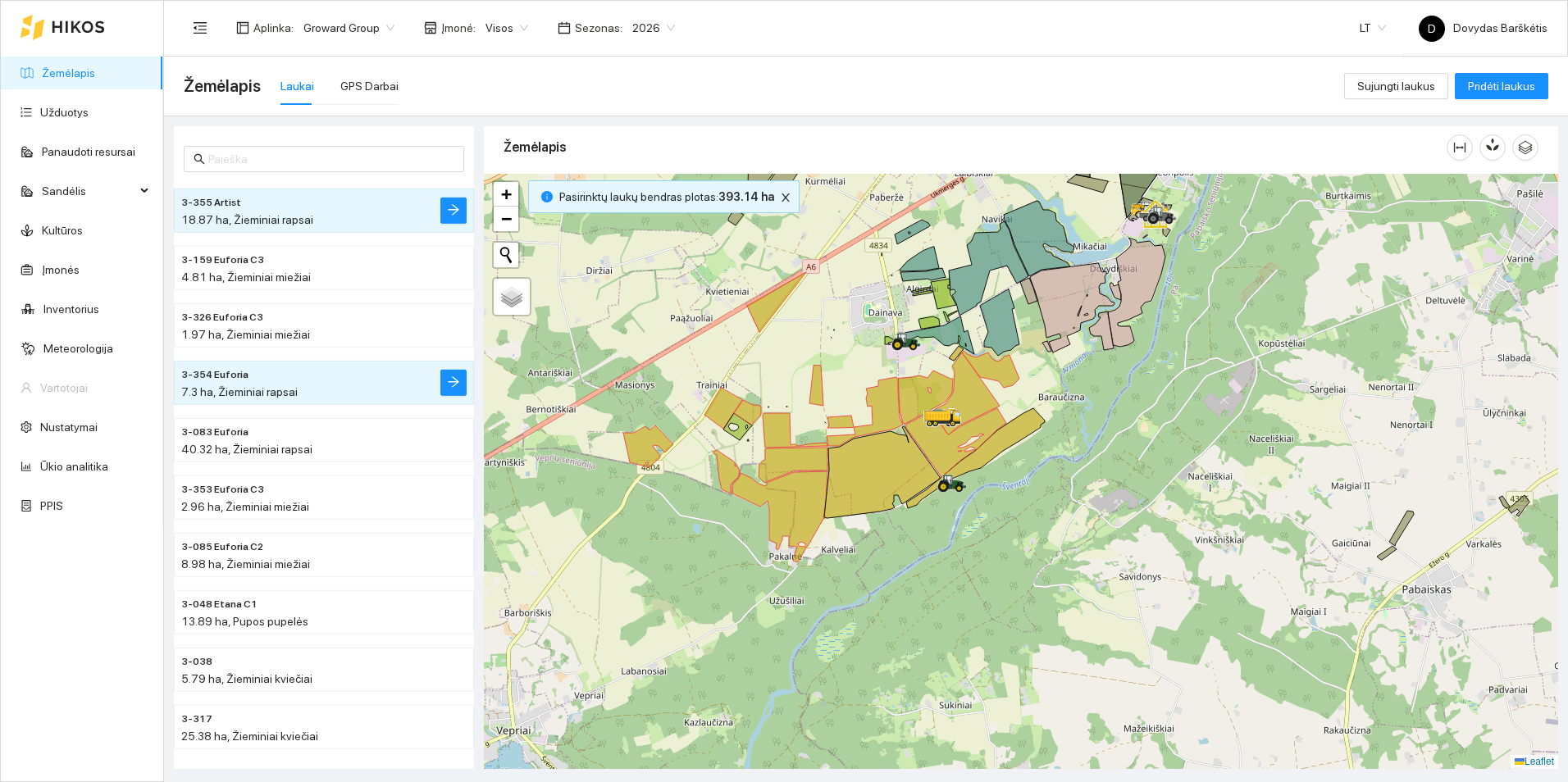
drag, startPoint x: 1026, startPoint y: 540, endPoint x: 1084, endPoint y: 466, distance: 94.0
click at [1084, 466] on div at bounding box center [1021, 471] width 1074 height 595
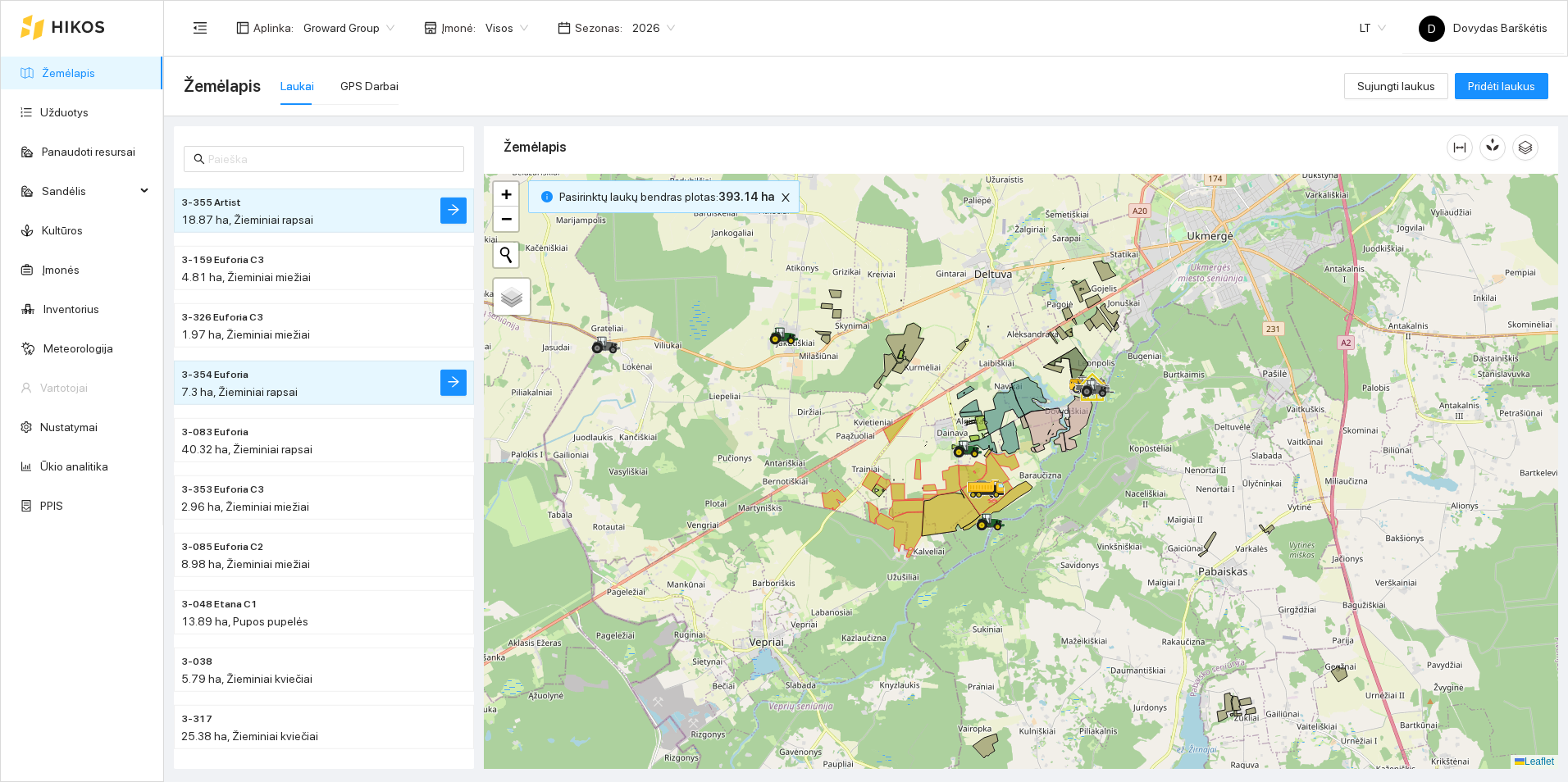
drag, startPoint x: 1107, startPoint y: 421, endPoint x: 1036, endPoint y: 506, distance: 110.8
click at [1041, 503] on div at bounding box center [1021, 471] width 1074 height 595
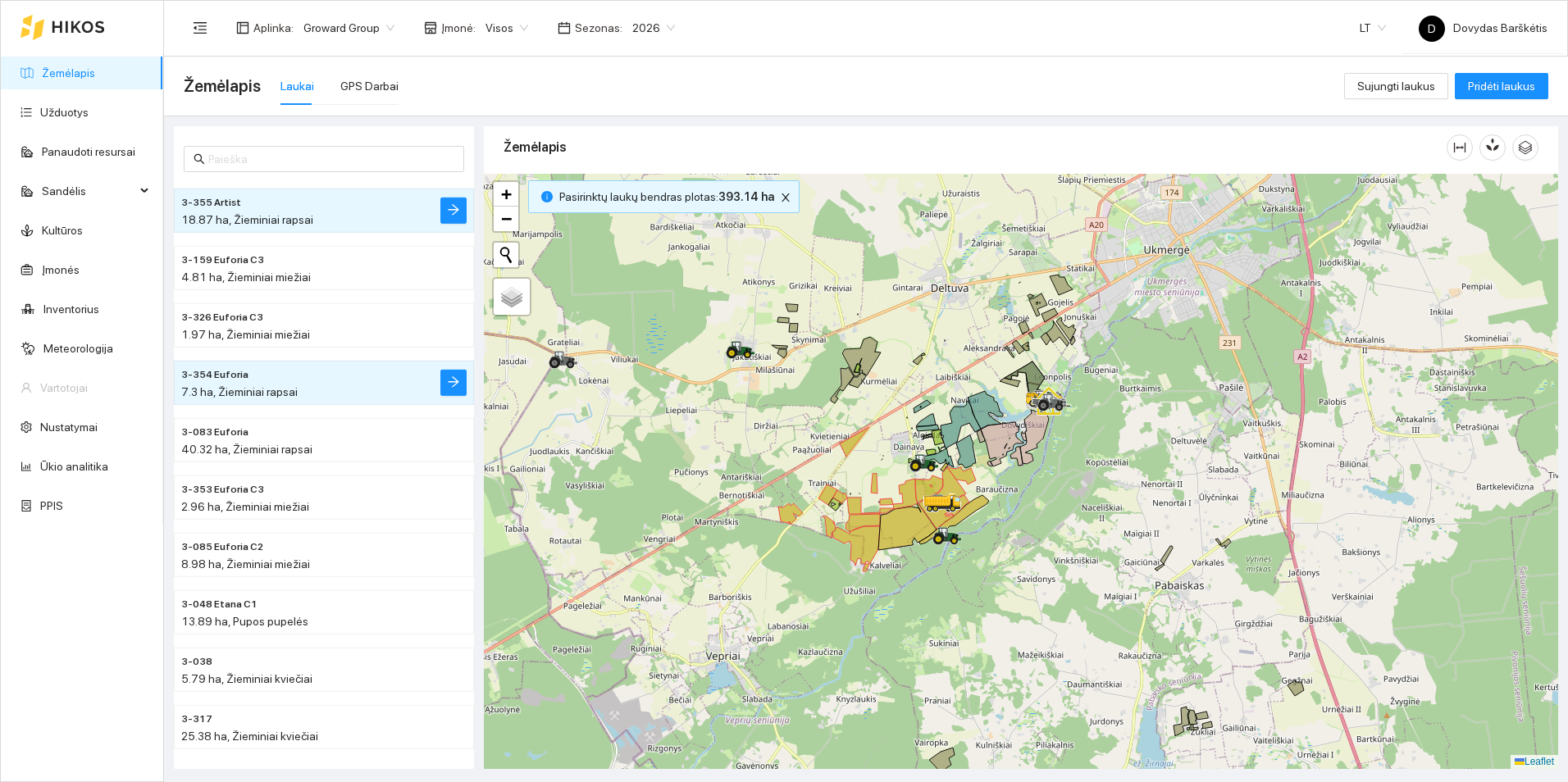
drag, startPoint x: 1067, startPoint y: 519, endPoint x: 1029, endPoint y: 476, distance: 57.4
click at [1029, 476] on div at bounding box center [1021, 471] width 1074 height 595
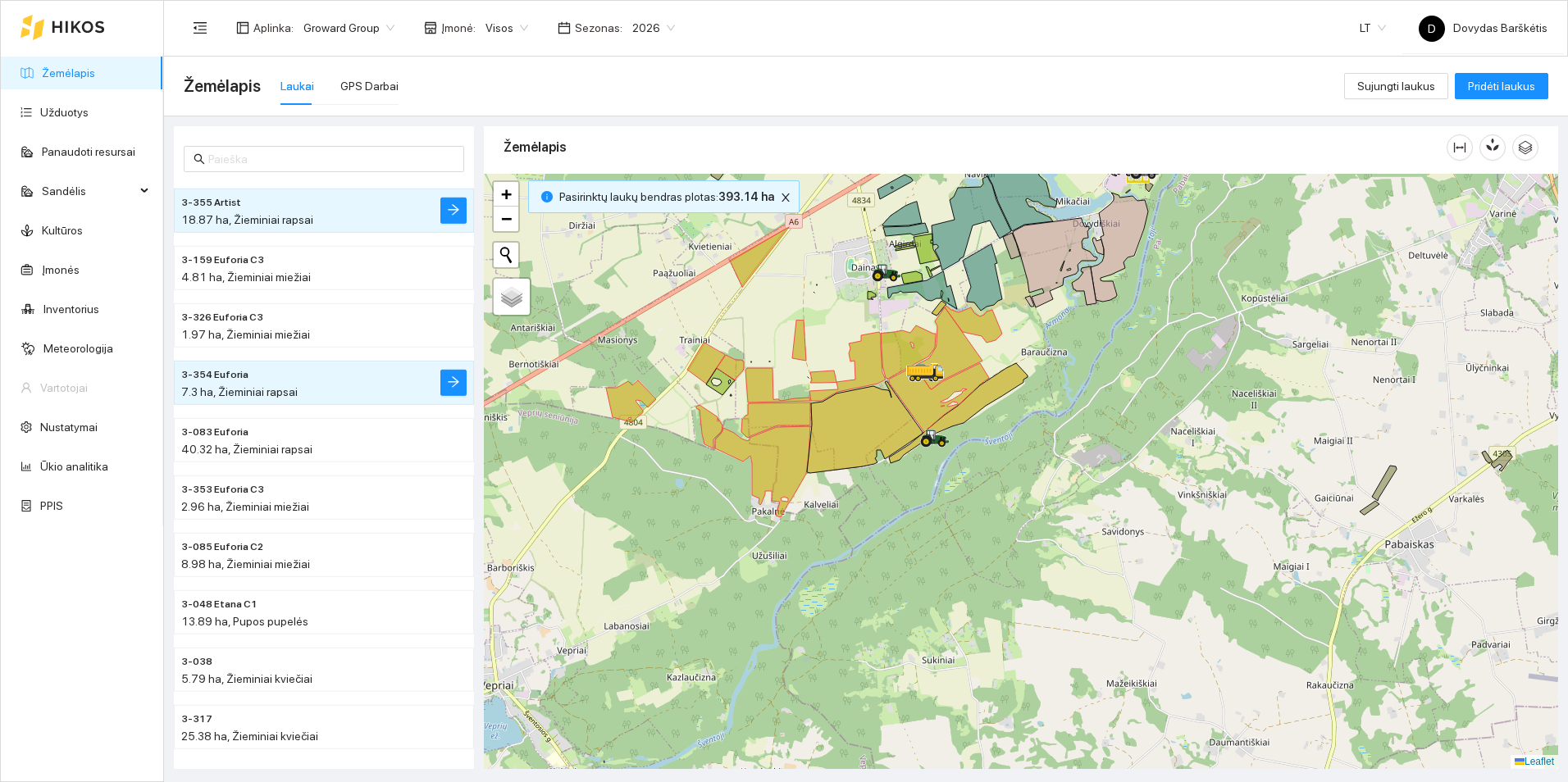
drag, startPoint x: 909, startPoint y: 588, endPoint x: 1029, endPoint y: 467, distance: 170.4
click at [1029, 468] on div at bounding box center [1021, 471] width 1074 height 595
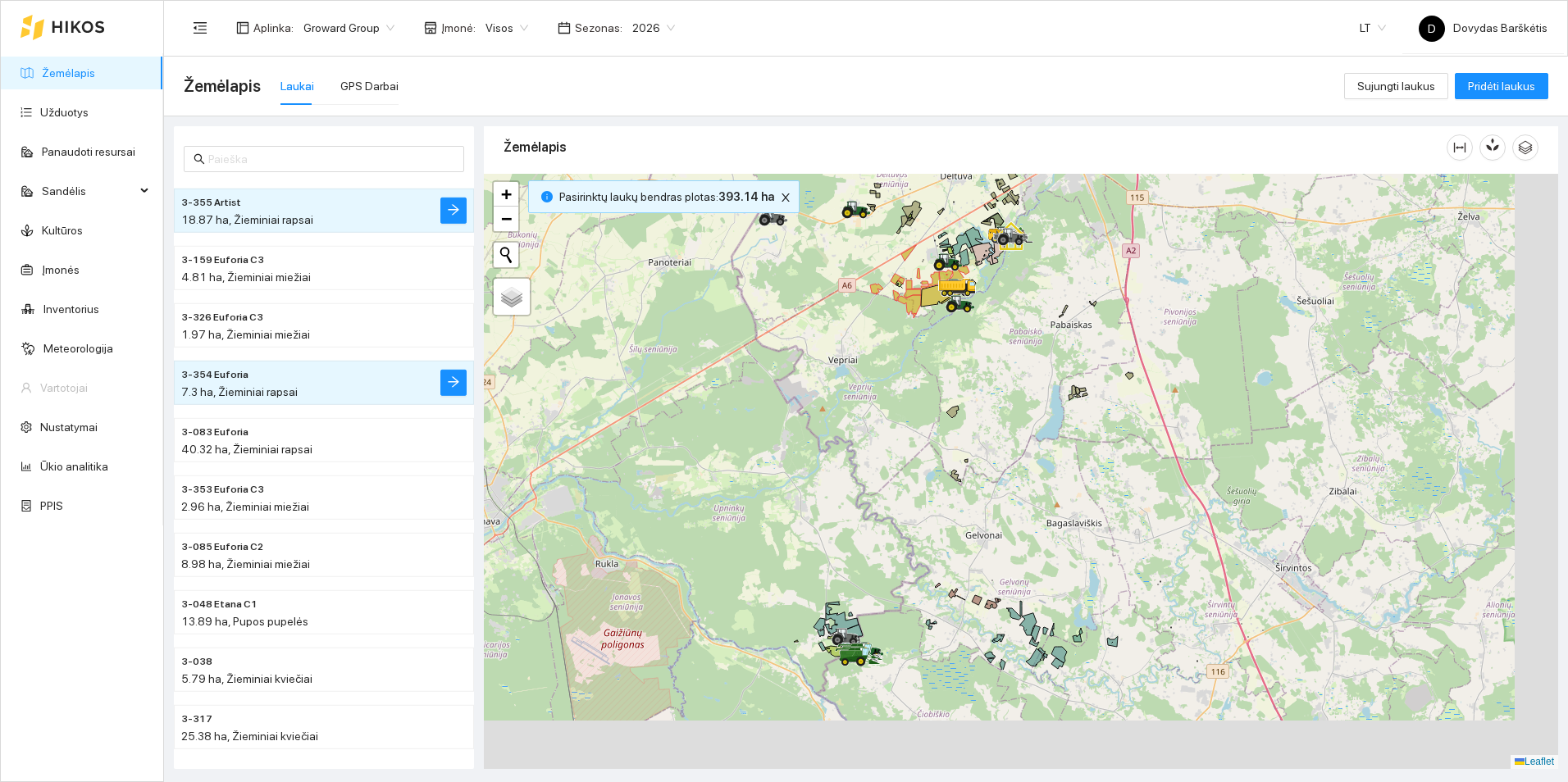
drag, startPoint x: 1138, startPoint y: 497, endPoint x: 1073, endPoint y: 309, distance: 198.9
click at [1073, 310] on div at bounding box center [1021, 471] width 1074 height 595
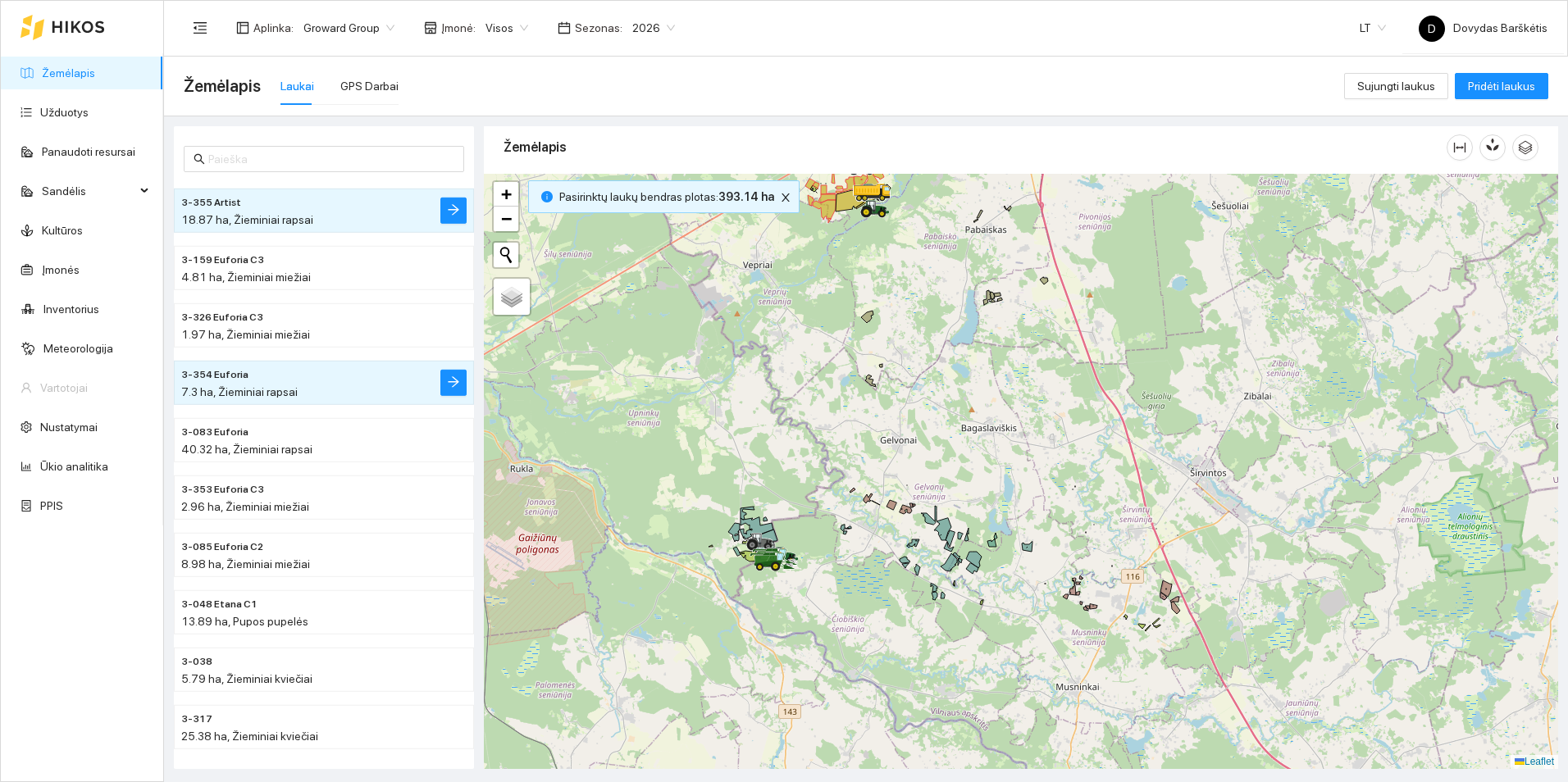
drag, startPoint x: 1115, startPoint y: 472, endPoint x: 974, endPoint y: 348, distance: 187.8
click at [974, 348] on div at bounding box center [1021, 471] width 1074 height 595
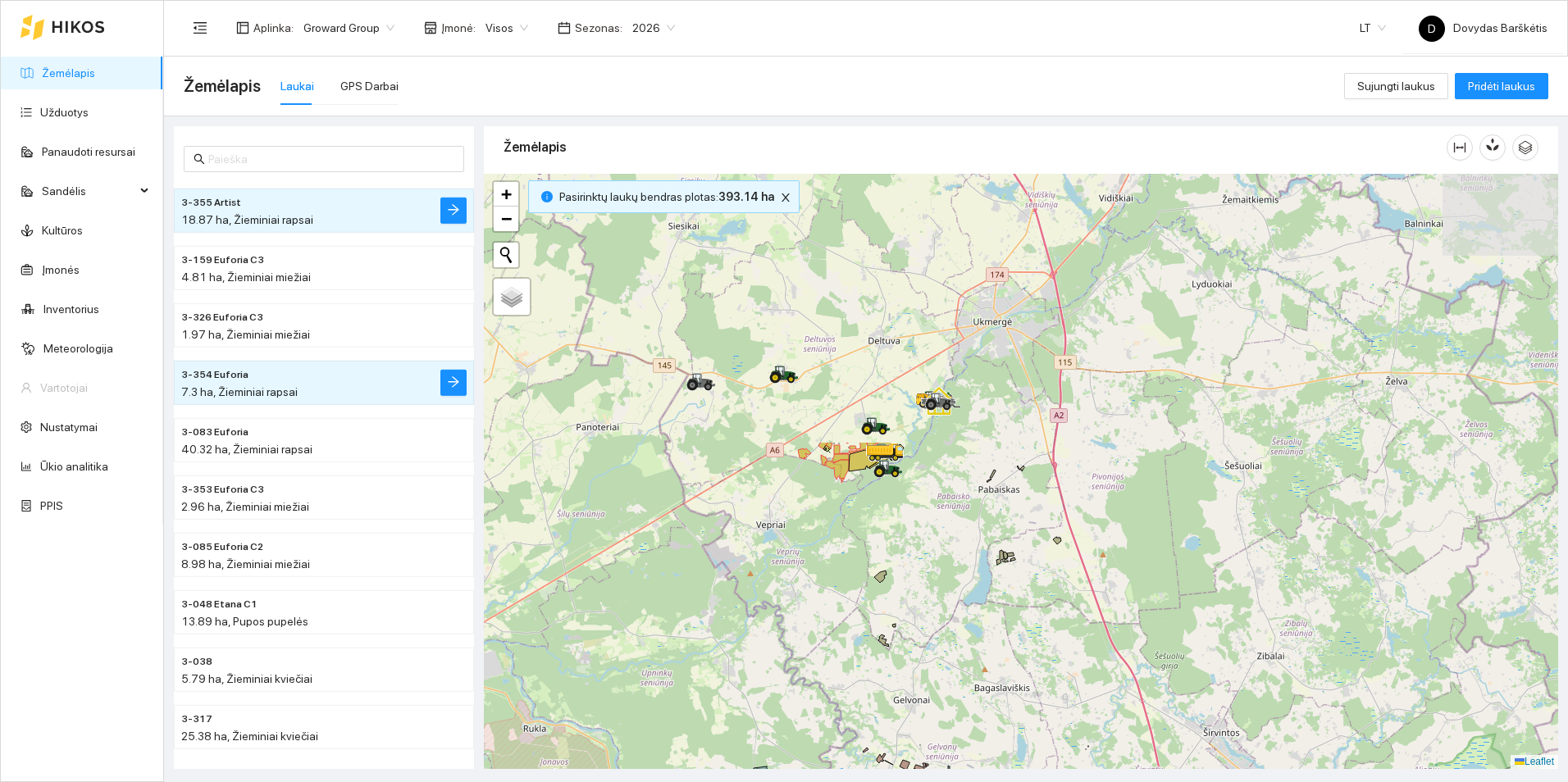
drag, startPoint x: 974, startPoint y: 348, endPoint x: 1058, endPoint y: 673, distance: 335.7
click at [1059, 686] on div at bounding box center [1021, 471] width 1074 height 595
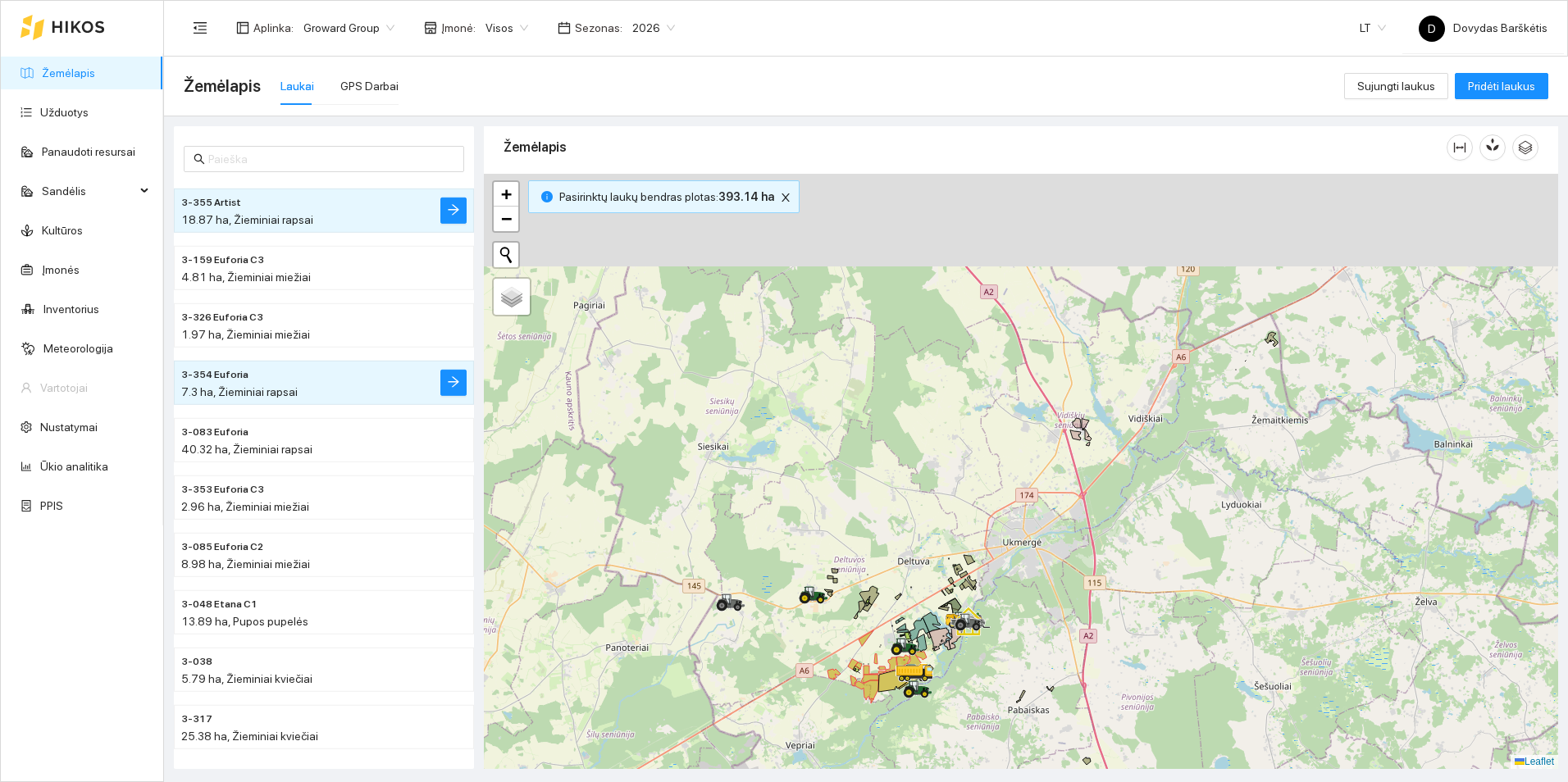
drag, startPoint x: 1047, startPoint y: 429, endPoint x: 1075, endPoint y: 640, distance: 212.8
click at [1075, 640] on div at bounding box center [1021, 471] width 1074 height 595
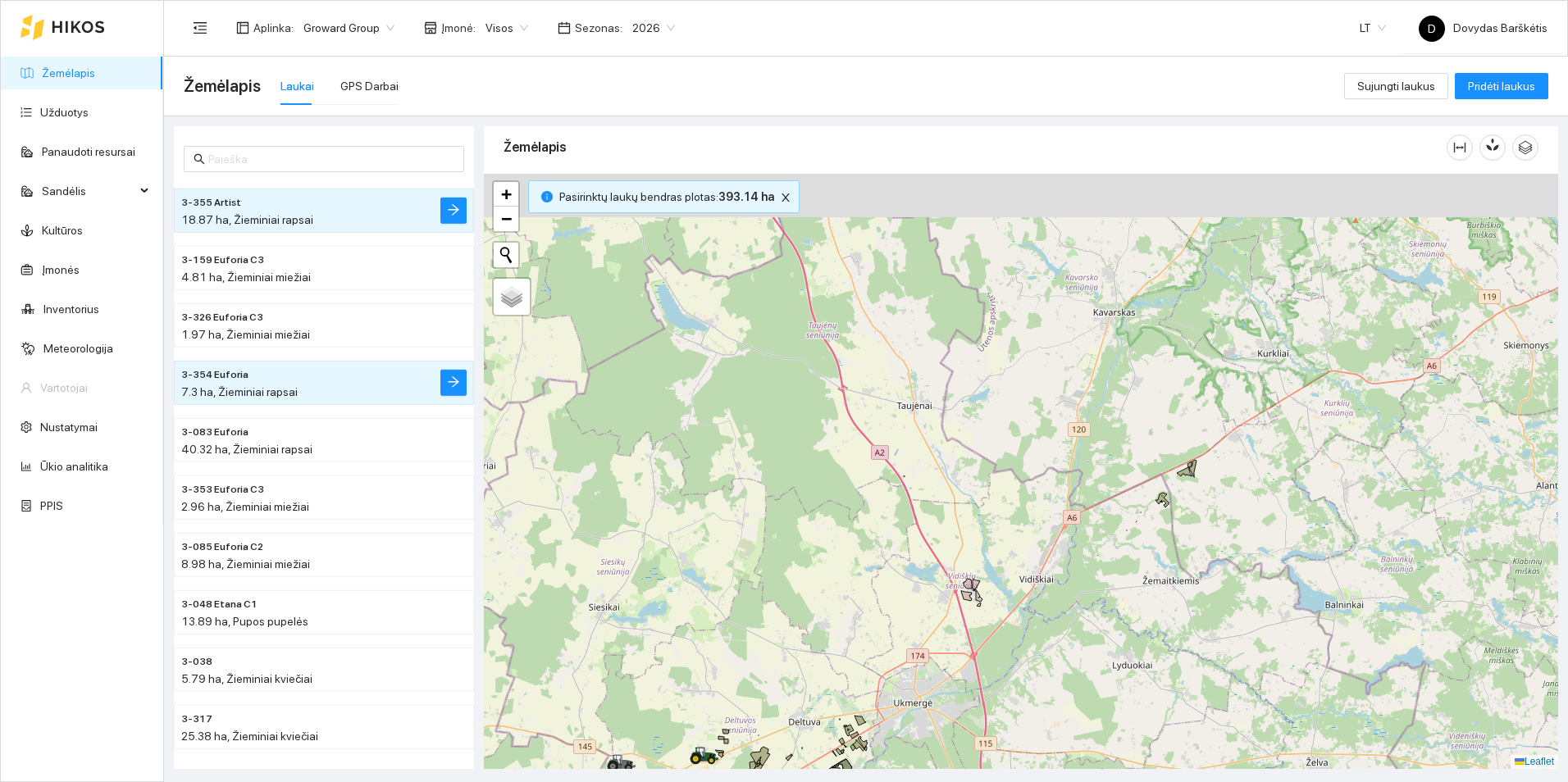
drag, startPoint x: 1096, startPoint y: 564, endPoint x: 1024, endPoint y: 664, distance: 123.2
click at [1024, 665] on div at bounding box center [1021, 471] width 1074 height 595
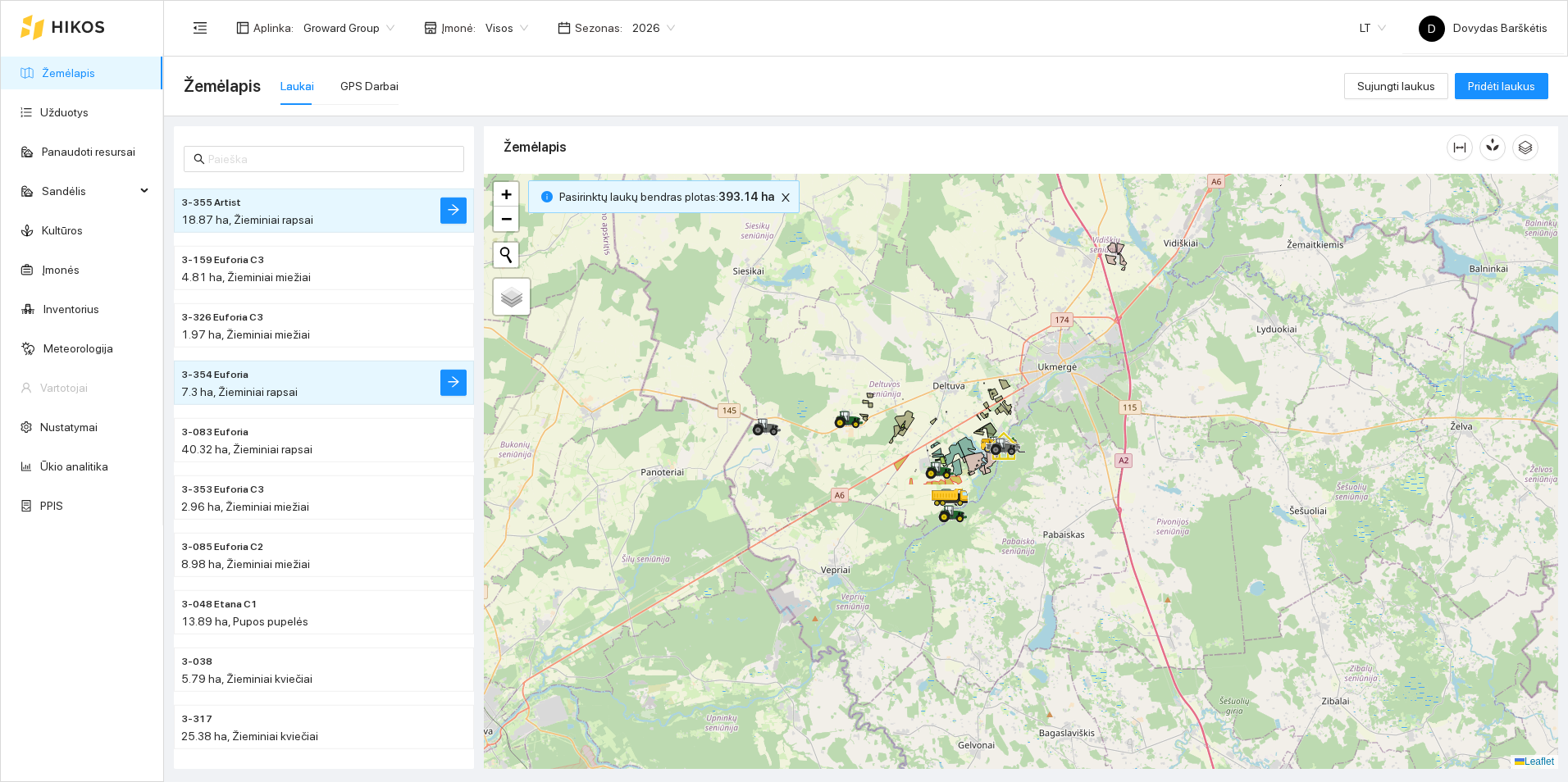
drag, startPoint x: 1062, startPoint y: 603, endPoint x: 1151, endPoint y: 324, distance: 292.9
click at [1168, 319] on div at bounding box center [1021, 471] width 1074 height 595
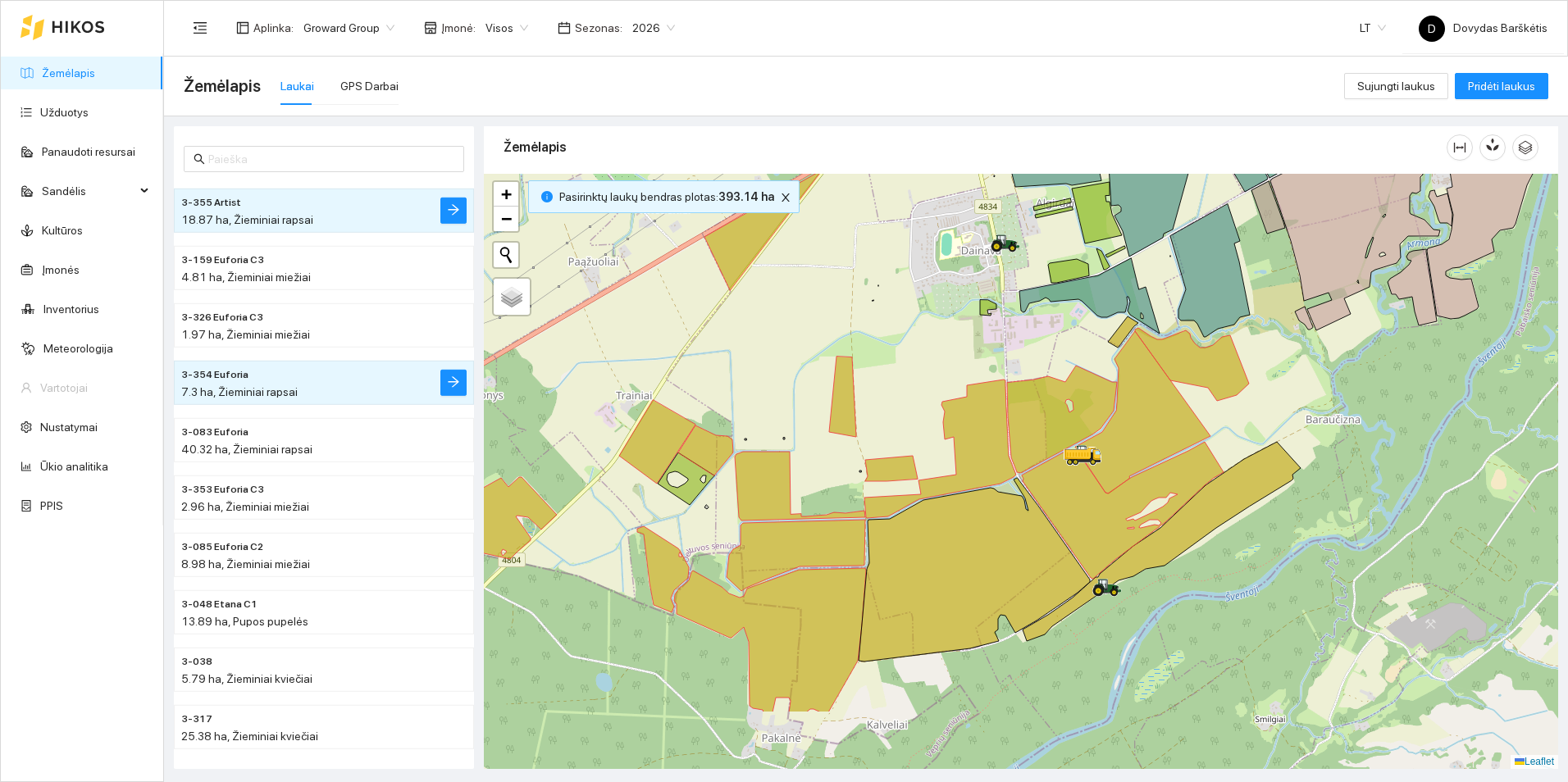
drag, startPoint x: 943, startPoint y: 471, endPoint x: 927, endPoint y: 298, distance: 173.7
click at [927, 298] on div at bounding box center [1021, 471] width 1074 height 595
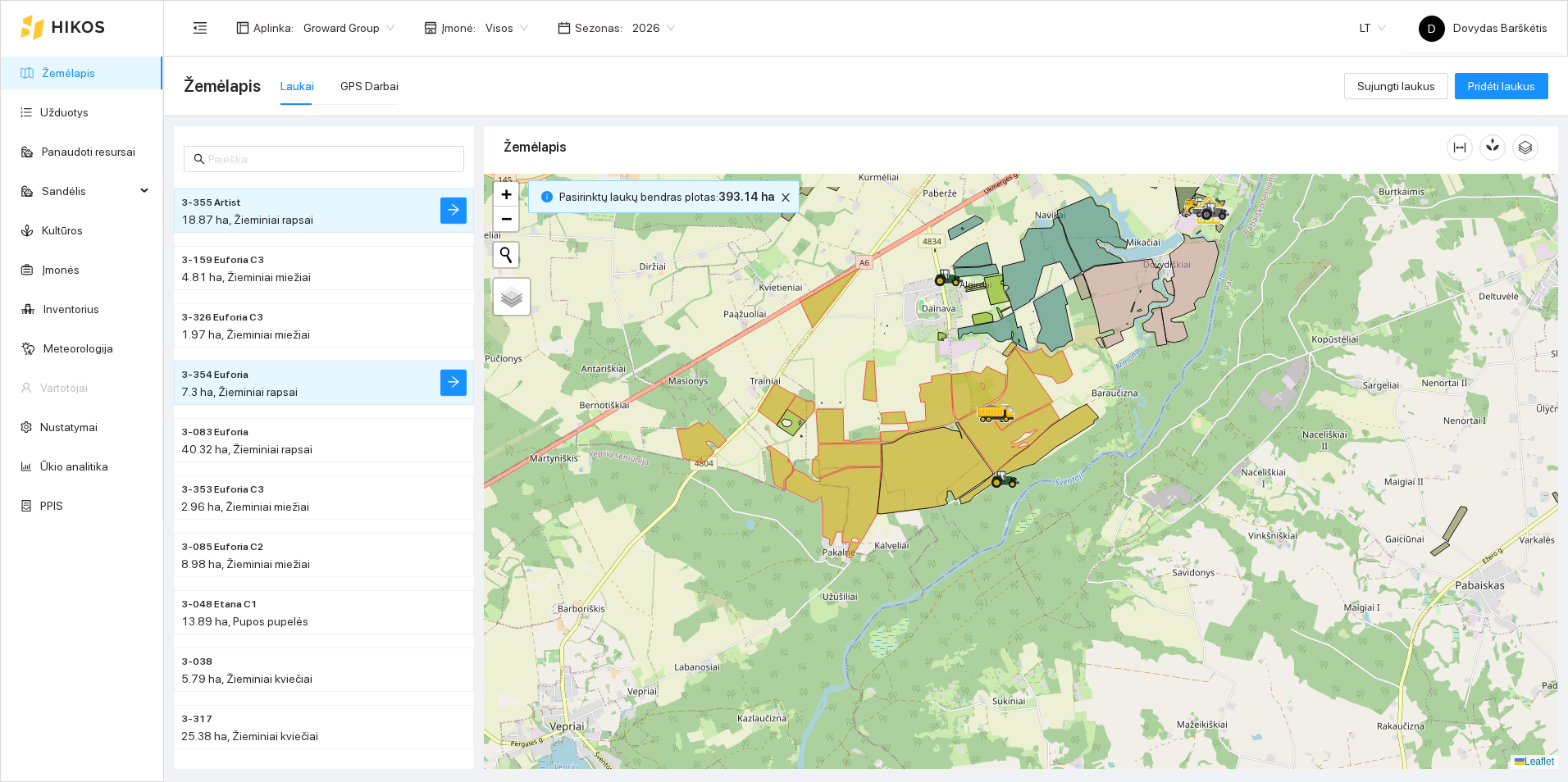
drag, startPoint x: 1175, startPoint y: 376, endPoint x: 1165, endPoint y: 401, distance: 26.9
click at [1165, 401] on div at bounding box center [1021, 471] width 1074 height 595
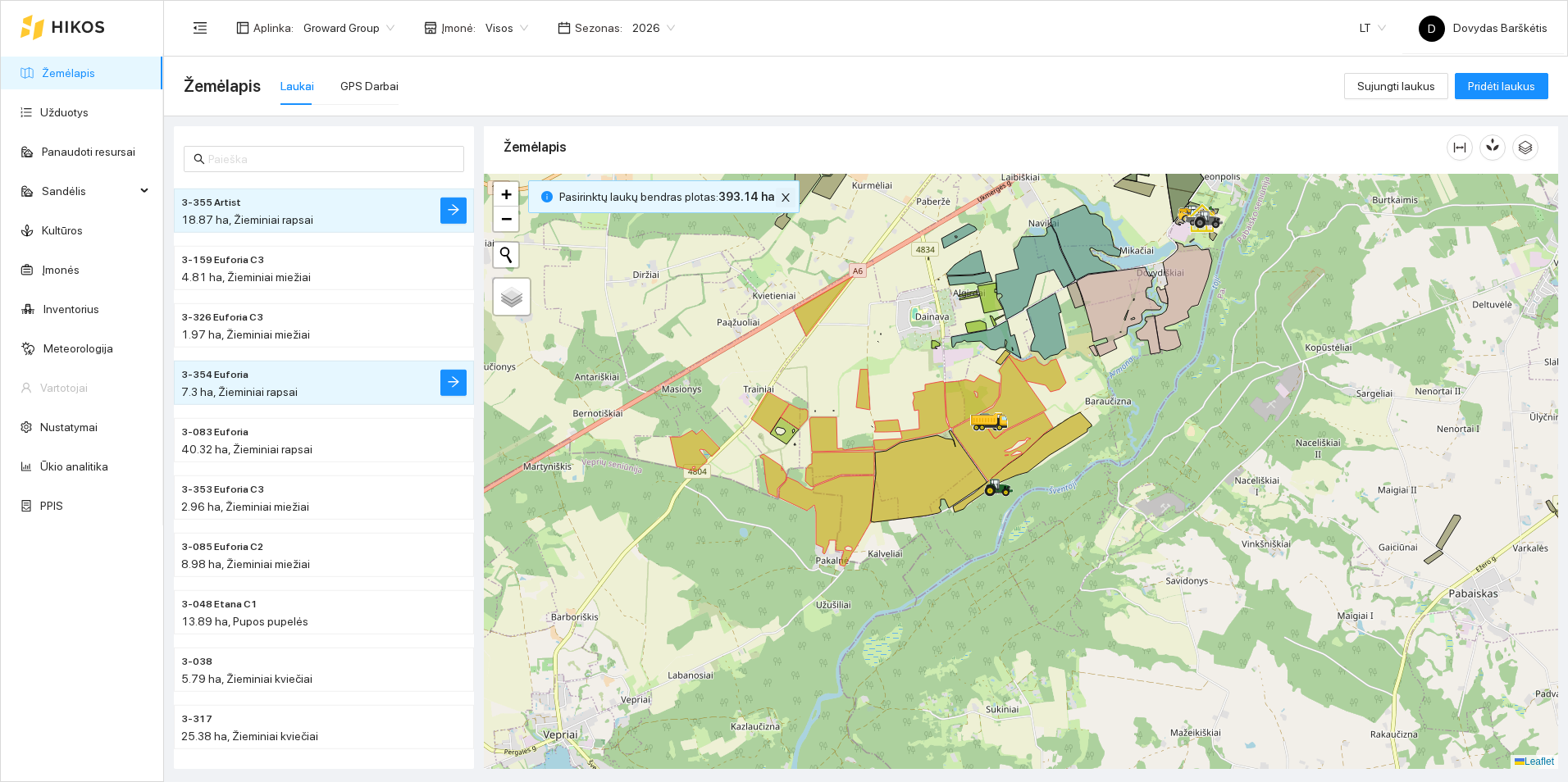
click at [779, 201] on icon "close" at bounding box center [785, 198] width 12 height 12
